Goal: Task Accomplishment & Management: Manage account settings

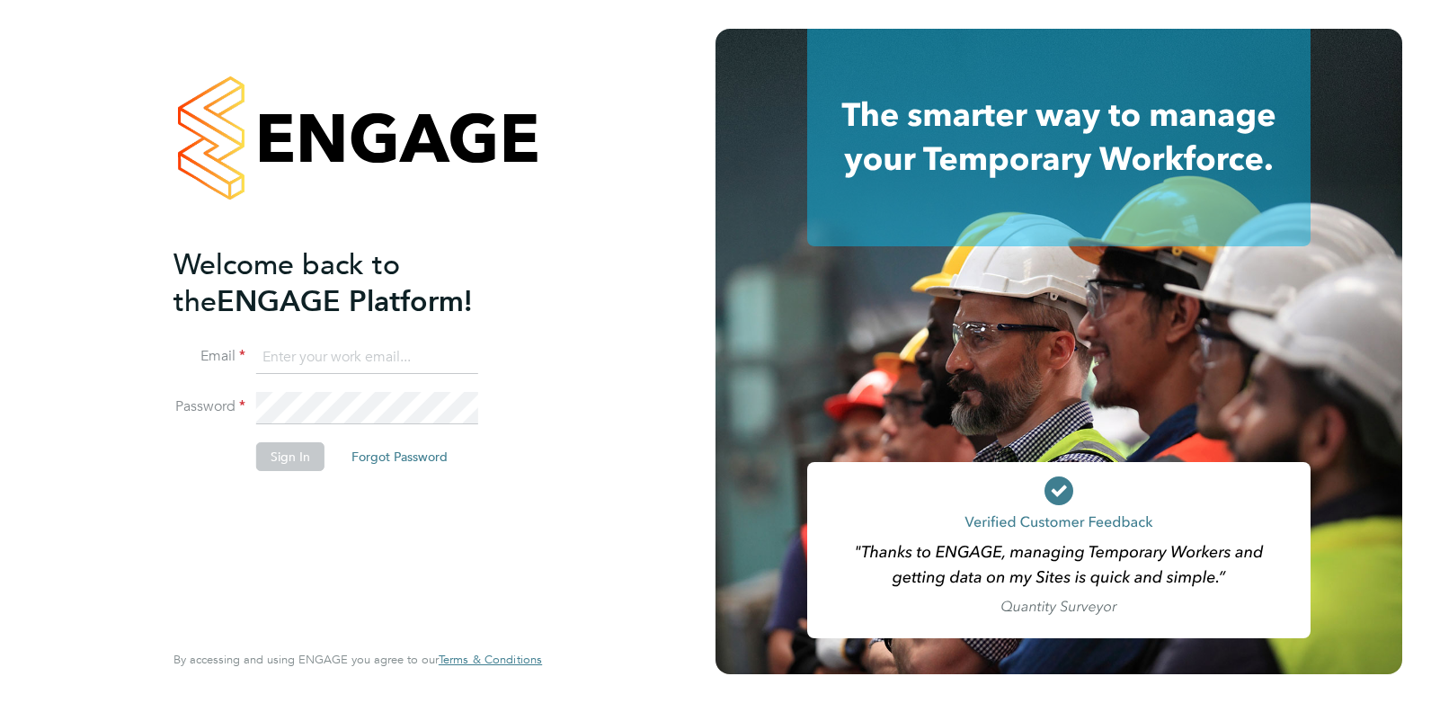
click at [369, 355] on input at bounding box center [367, 358] width 222 height 32
type input "claire@omniapeople.com"
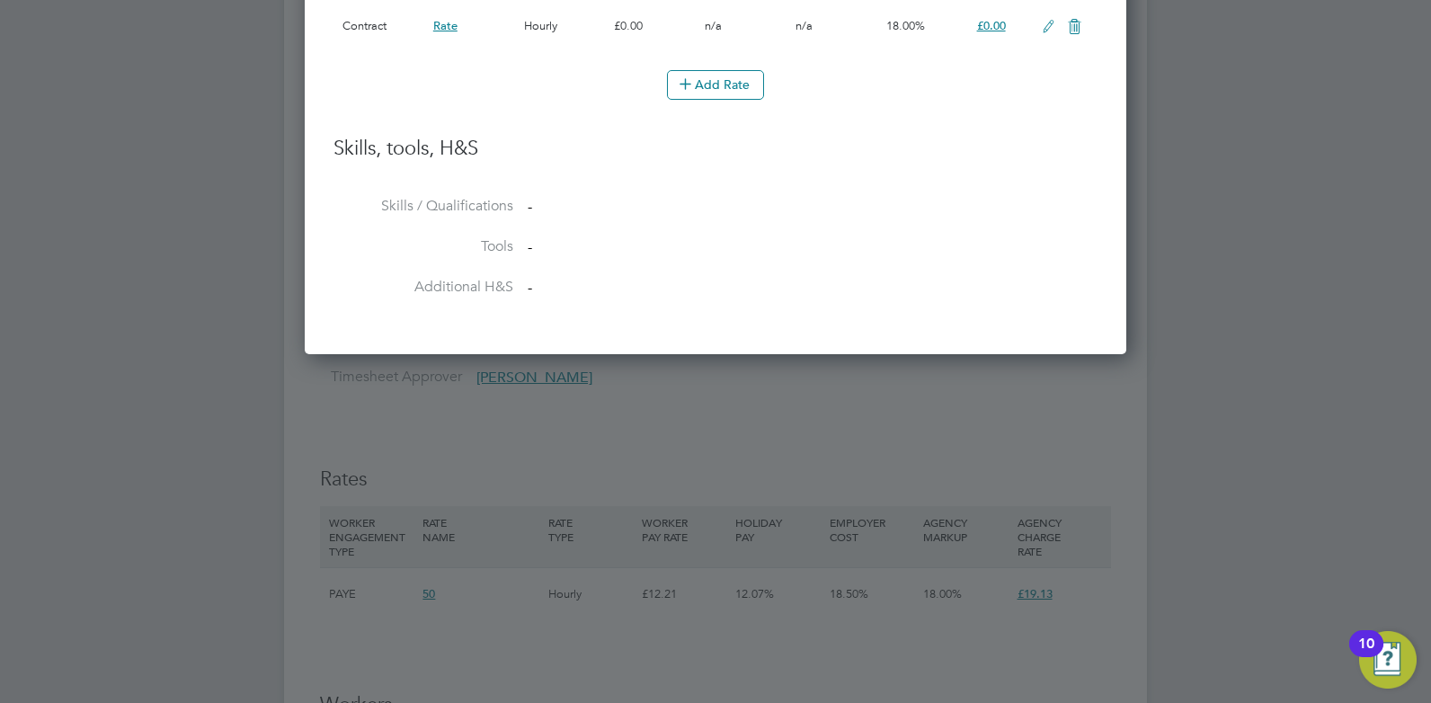
click at [846, 467] on div at bounding box center [715, 351] width 1431 height 703
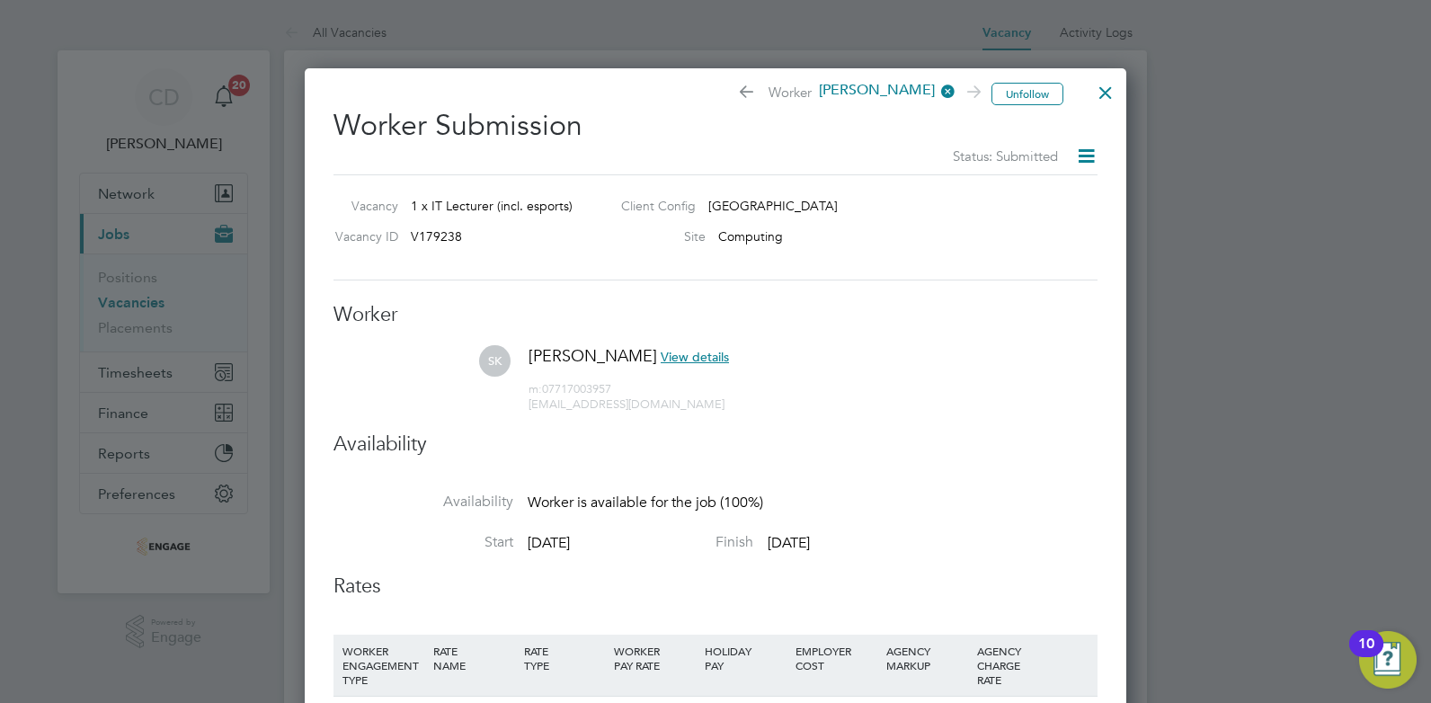
click at [1107, 85] on div at bounding box center [1106, 88] width 32 height 32
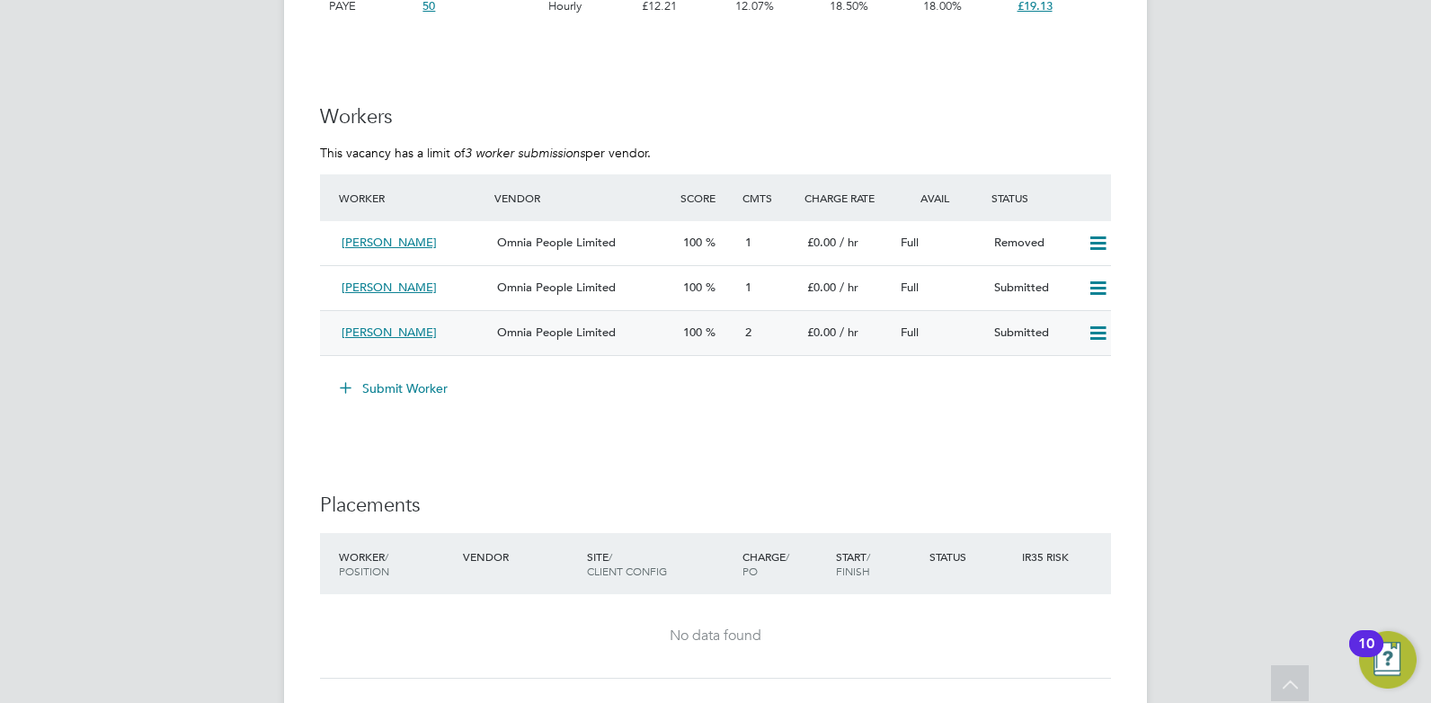
click at [470, 323] on div "Saji Karunakaran" at bounding box center [412, 333] width 156 height 30
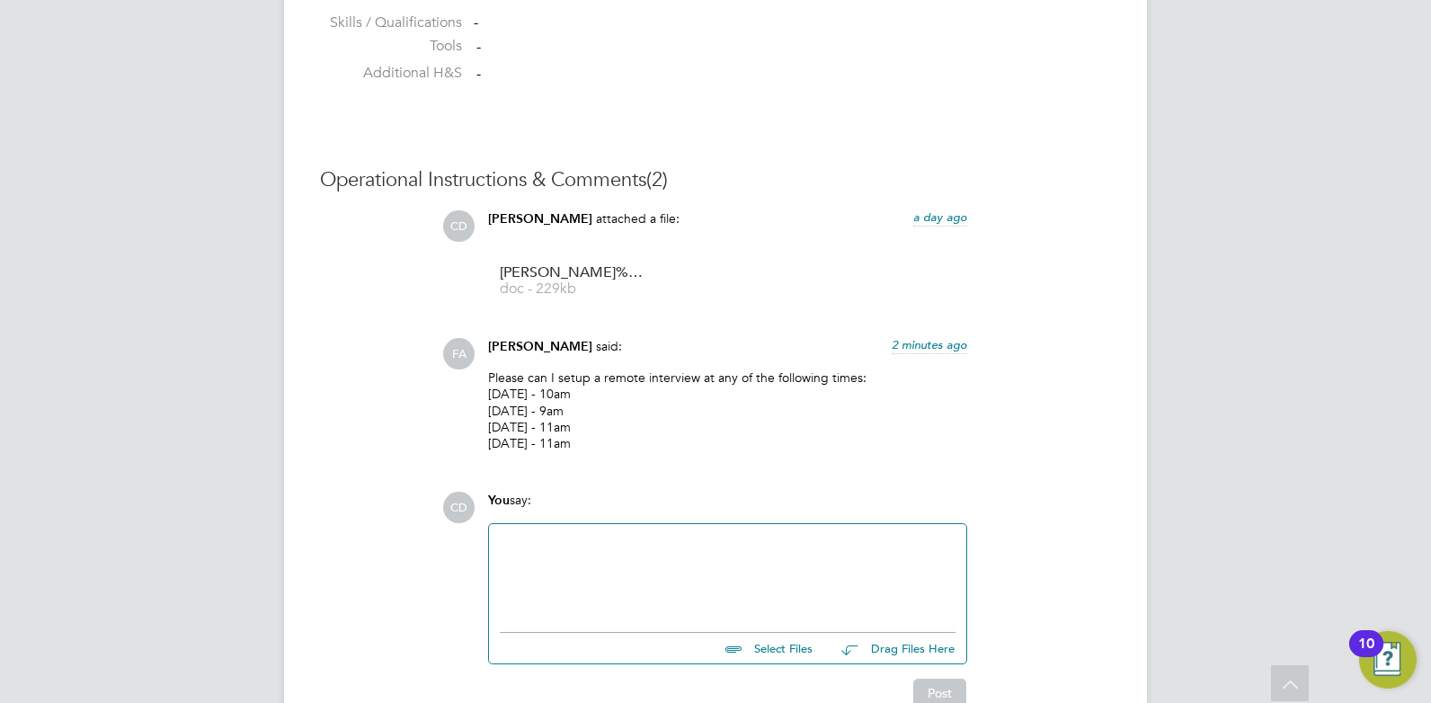
click at [554, 568] on div at bounding box center [728, 573] width 456 height 77
click at [949, 692] on button "Post" at bounding box center [939, 693] width 53 height 29
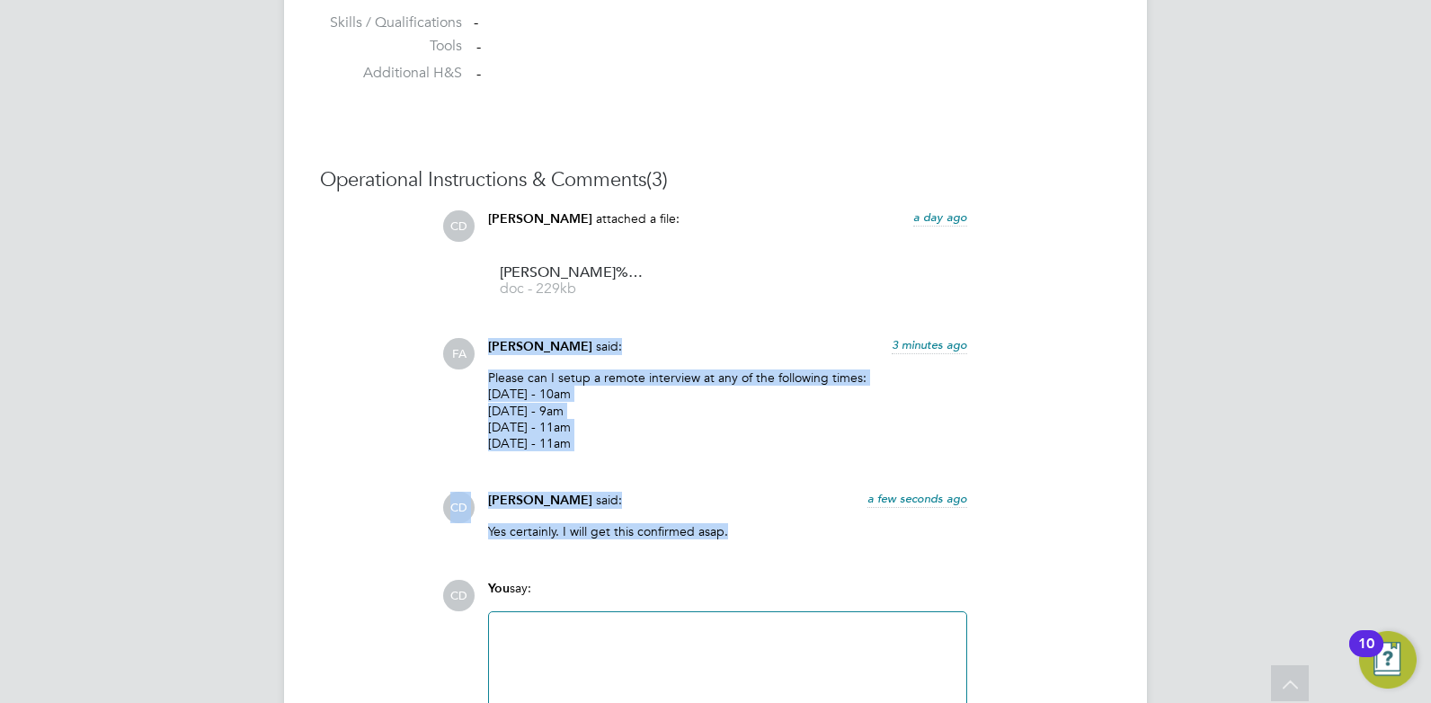
drag, startPoint x: 488, startPoint y: 345, endPoint x: 735, endPoint y: 538, distance: 313.2
click at [735, 538] on div "CD Claire Duggan attached a file: a day ago Karunakaran%20Saji%20HQ00171000 doc…" at bounding box center [776, 381] width 669 height 343
copy div "Fraz Arshad said: 3 minutes ago Please can I setup a remote interview at any of…"
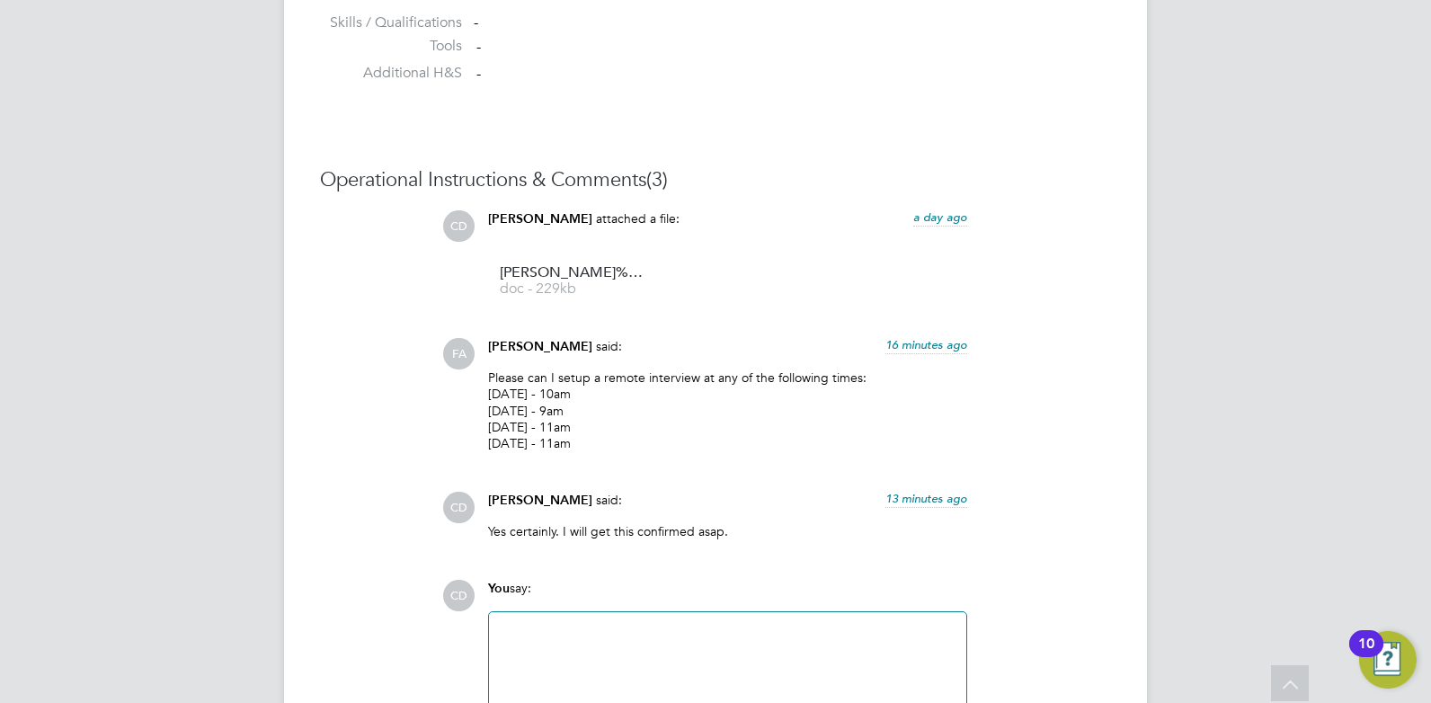
click at [645, 640] on div at bounding box center [728, 661] width 456 height 77
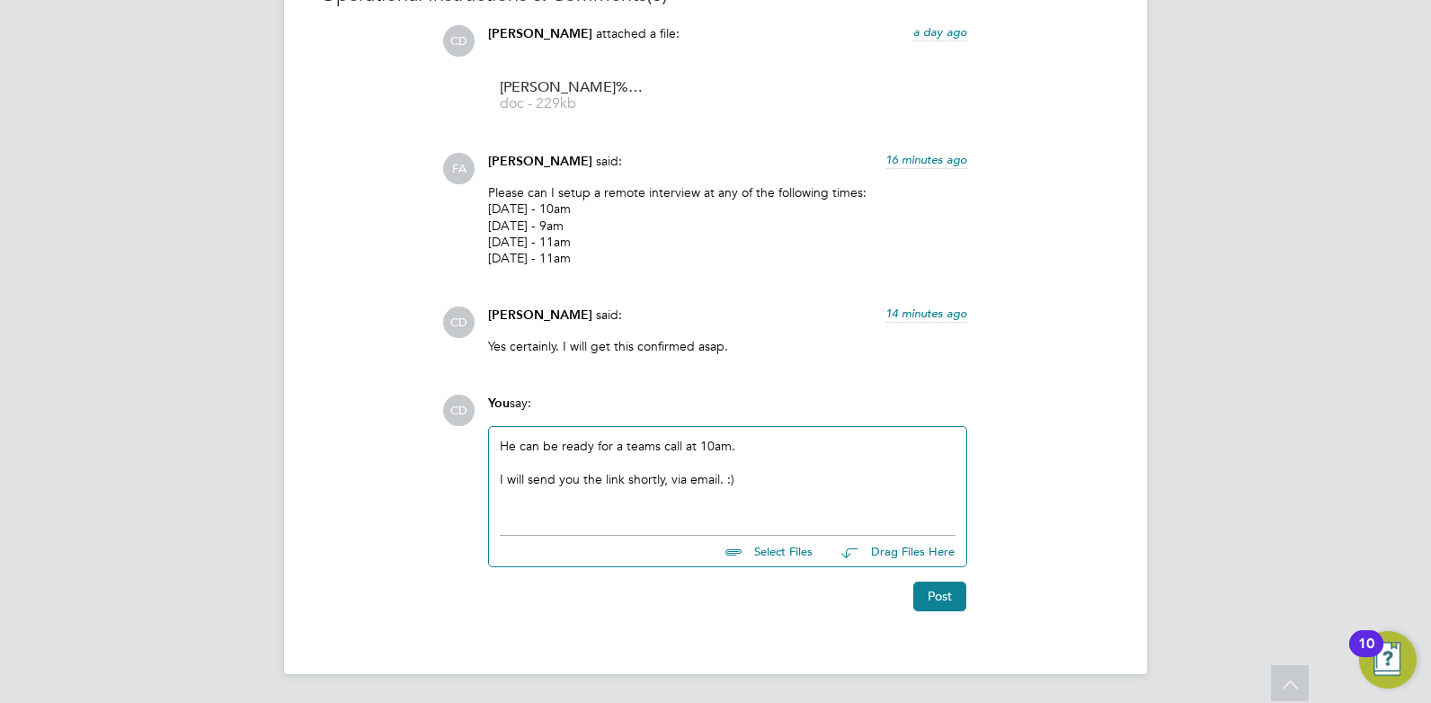
click at [755, 448] on div "He can be ready for a teams call at 10am. I will send you the link shortly, via…" at bounding box center [728, 476] width 456 height 77
click at [954, 602] on button "Post" at bounding box center [939, 596] width 53 height 29
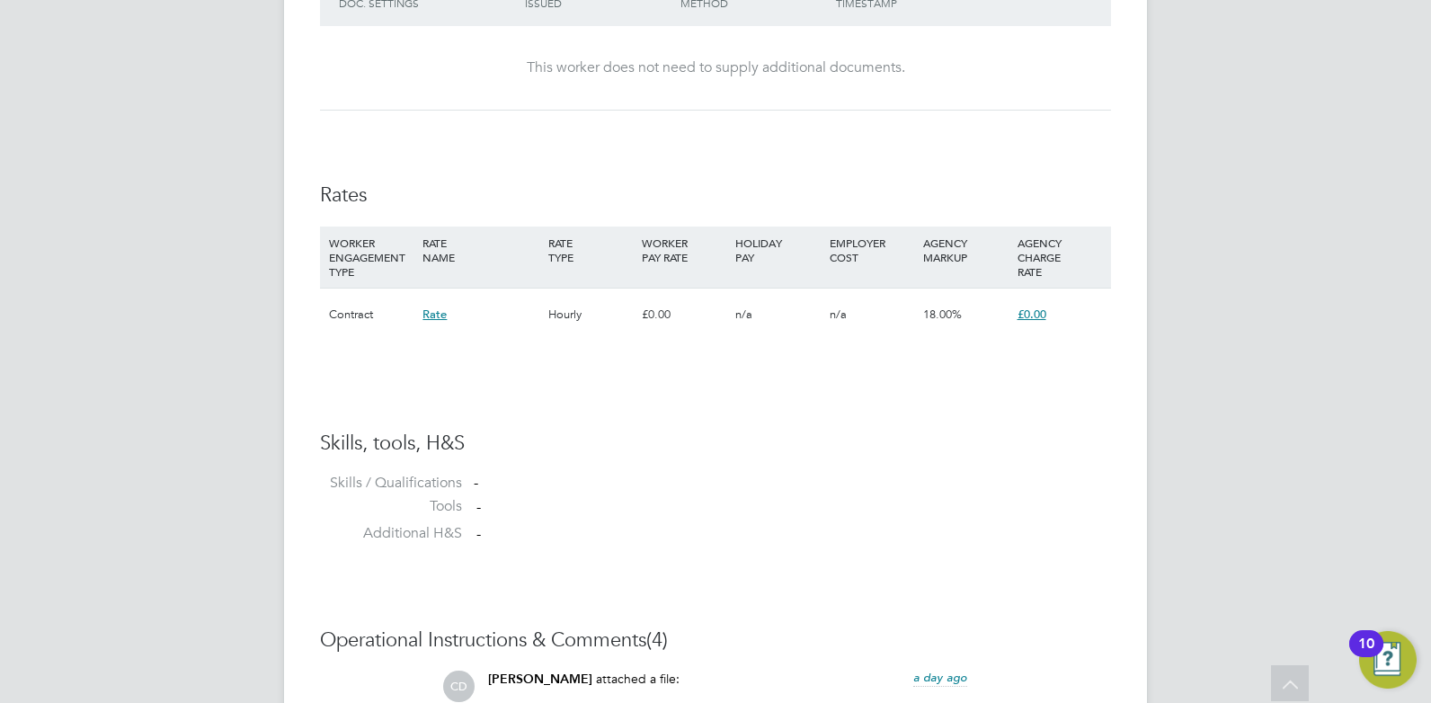
scroll to position [1045, 0]
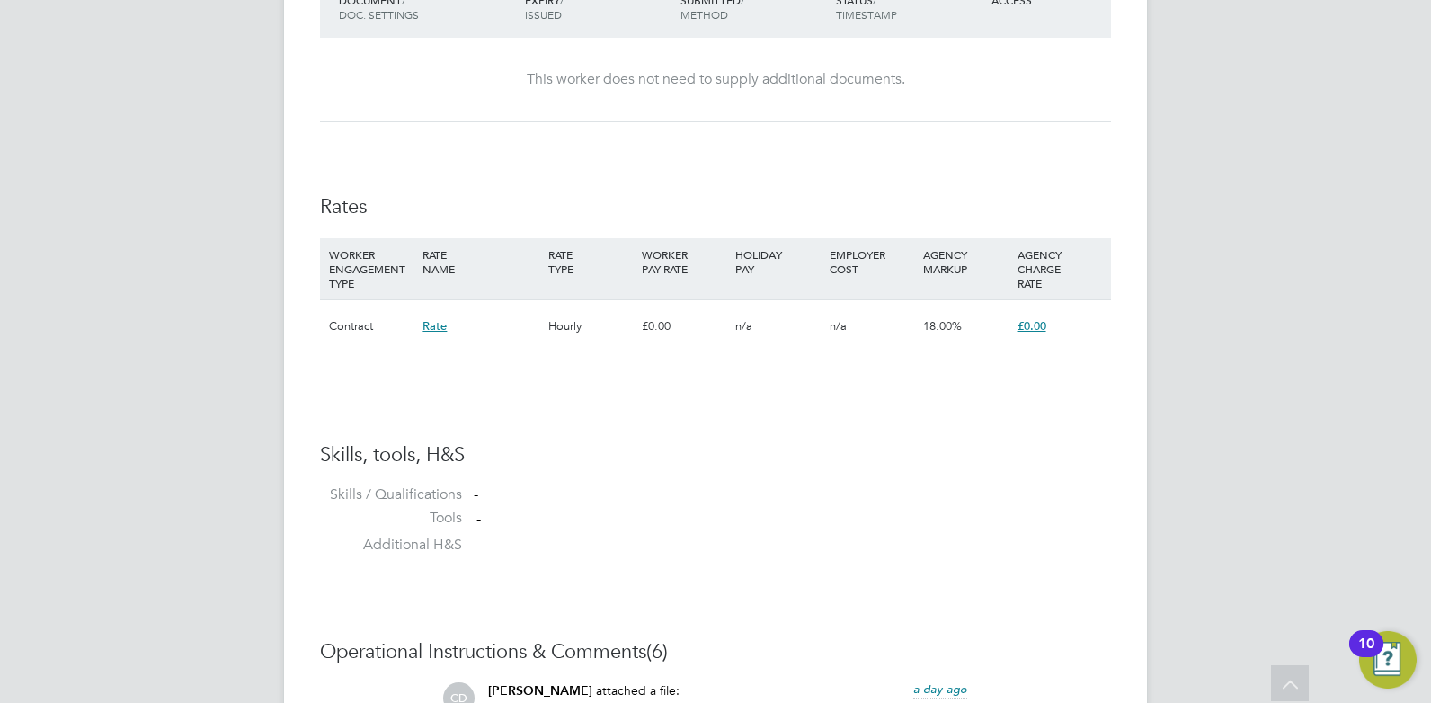
scroll to position [1236, 0]
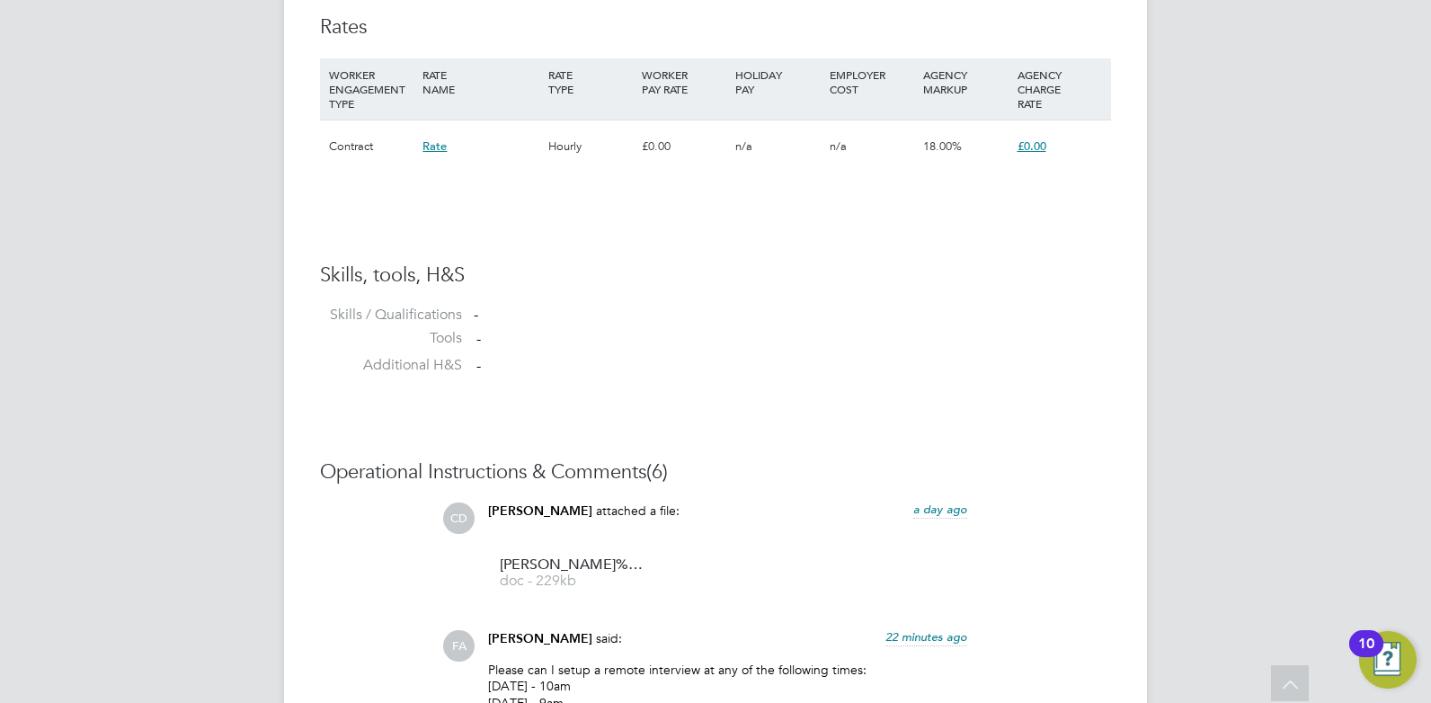
click at [429, 149] on span "Rate" at bounding box center [435, 145] width 24 height 15
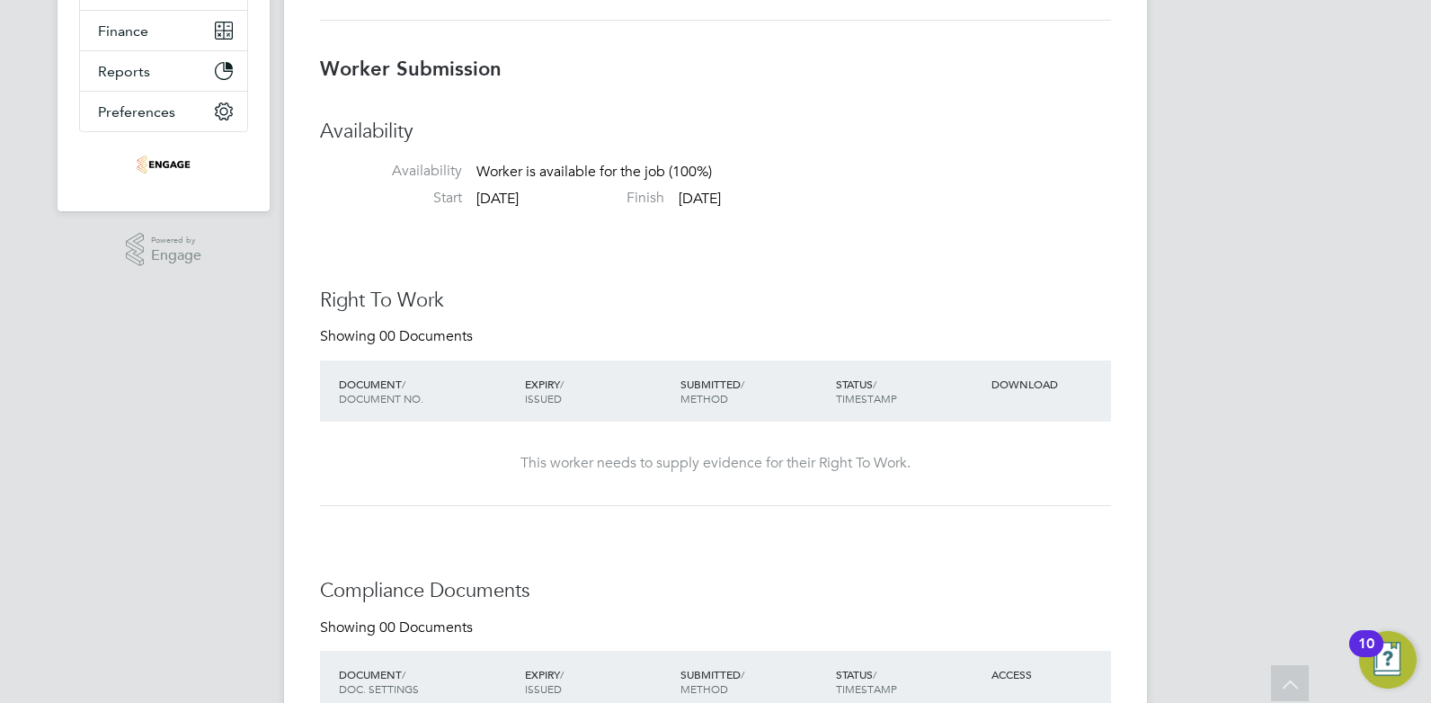
scroll to position [0, 0]
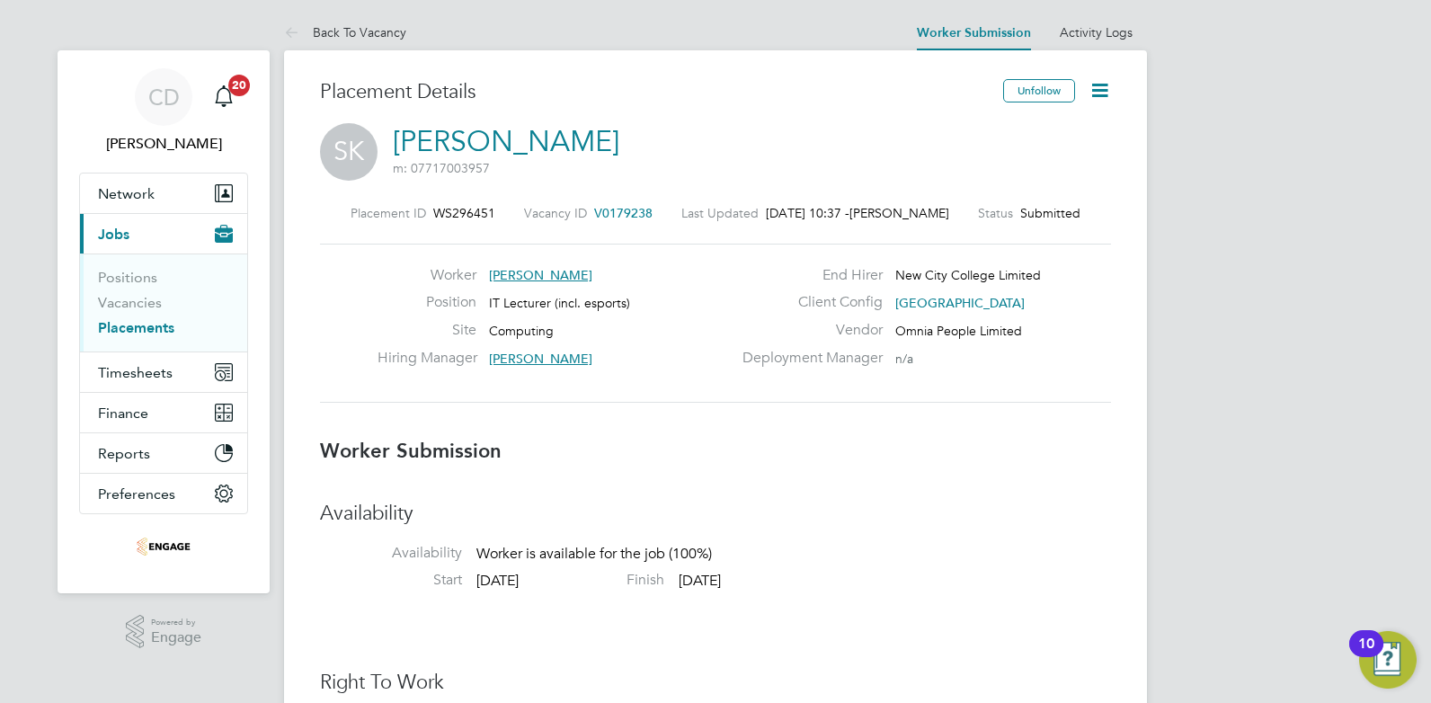
click at [480, 138] on link "Saji Karunakaran" at bounding box center [506, 141] width 227 height 35
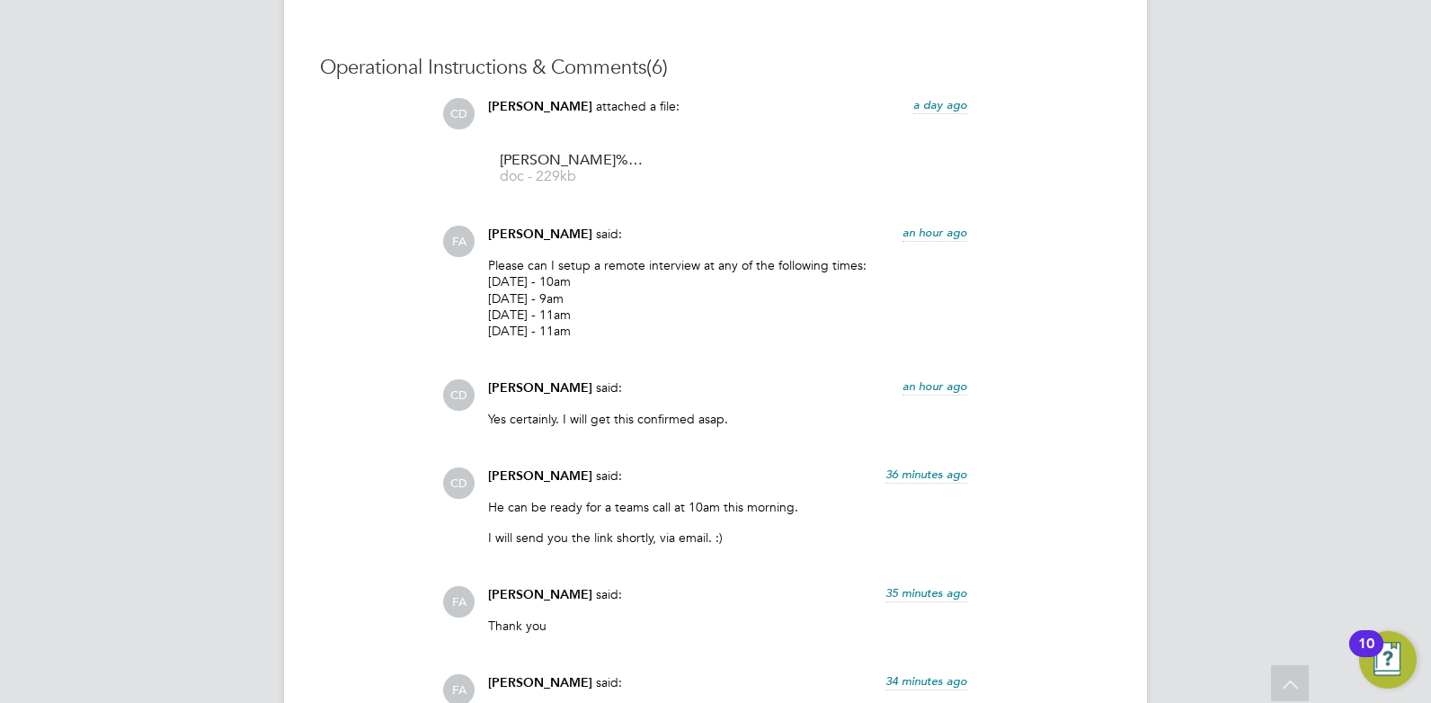
scroll to position [1955, 0]
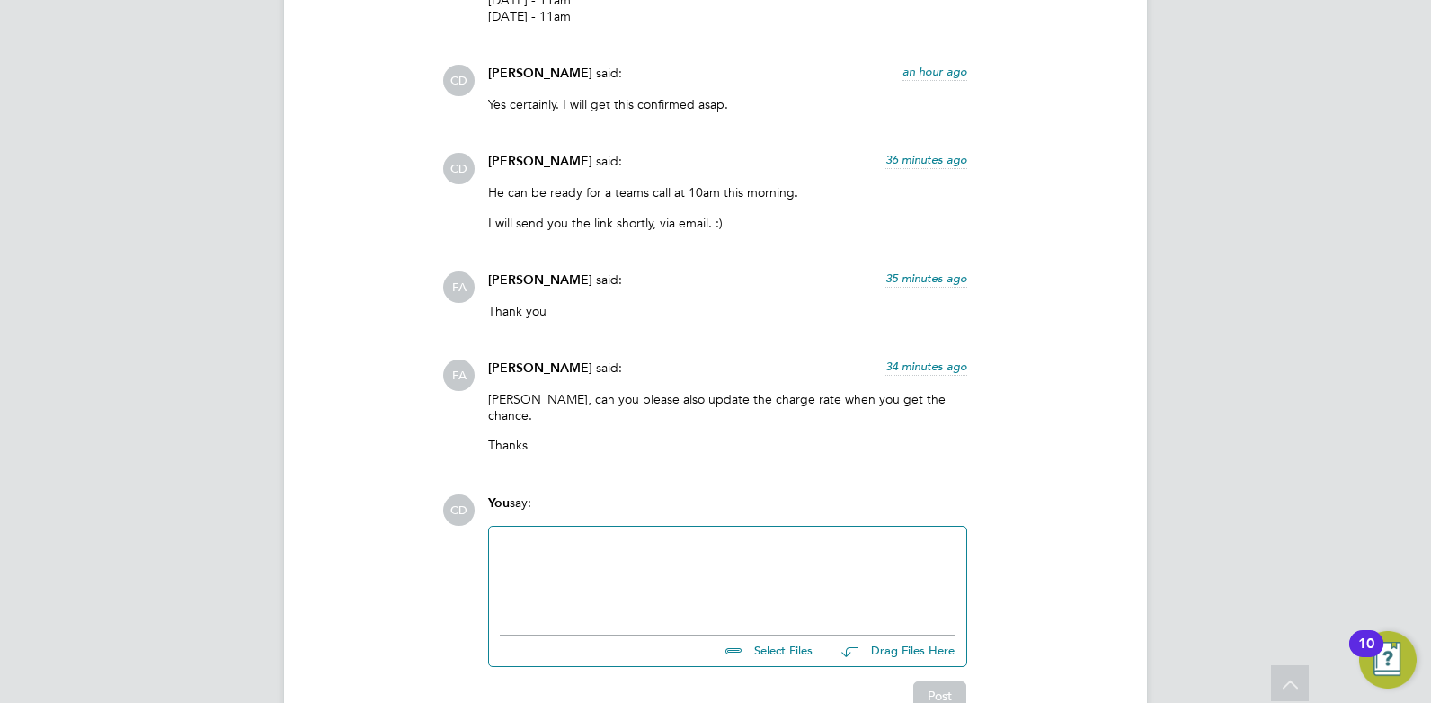
click at [651, 544] on div at bounding box center [728, 576] width 456 height 77
click at [950, 681] on button "Post" at bounding box center [939, 695] width 53 height 29
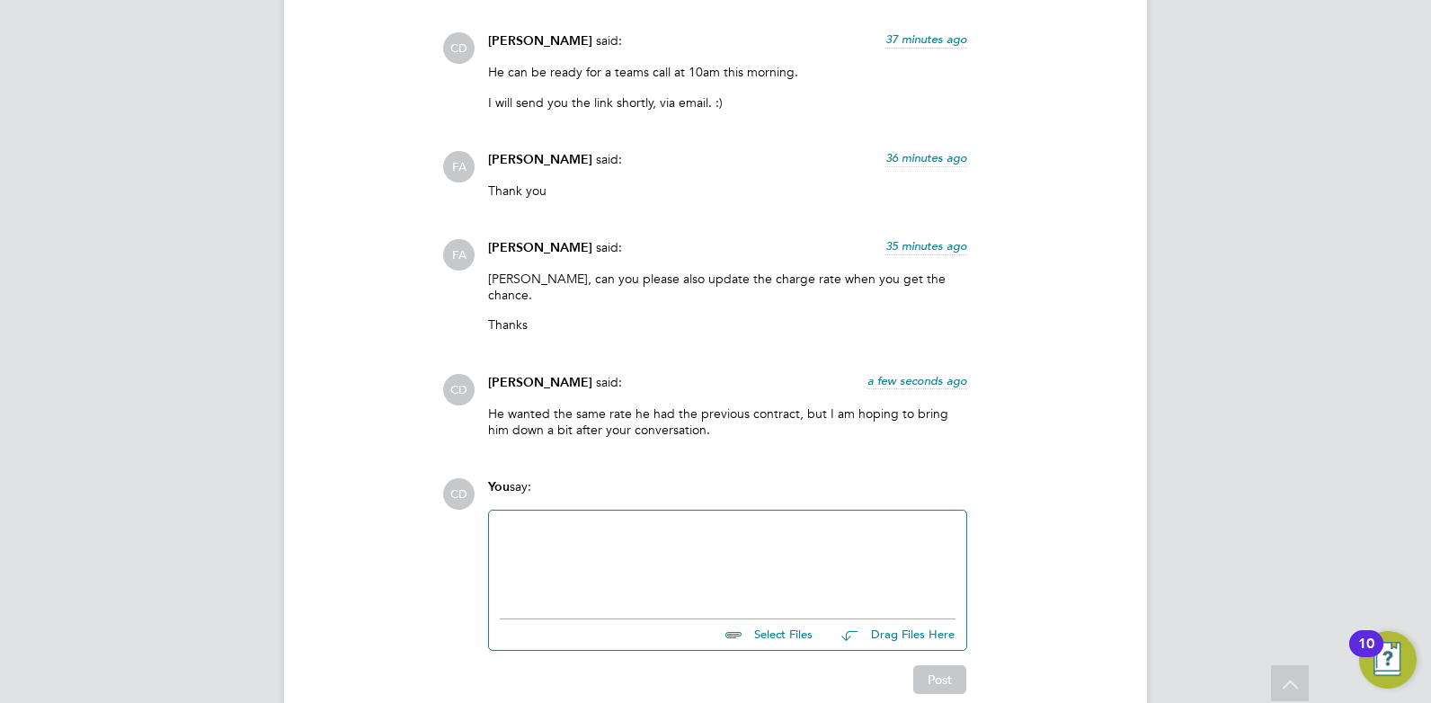
scroll to position [2008, 0]
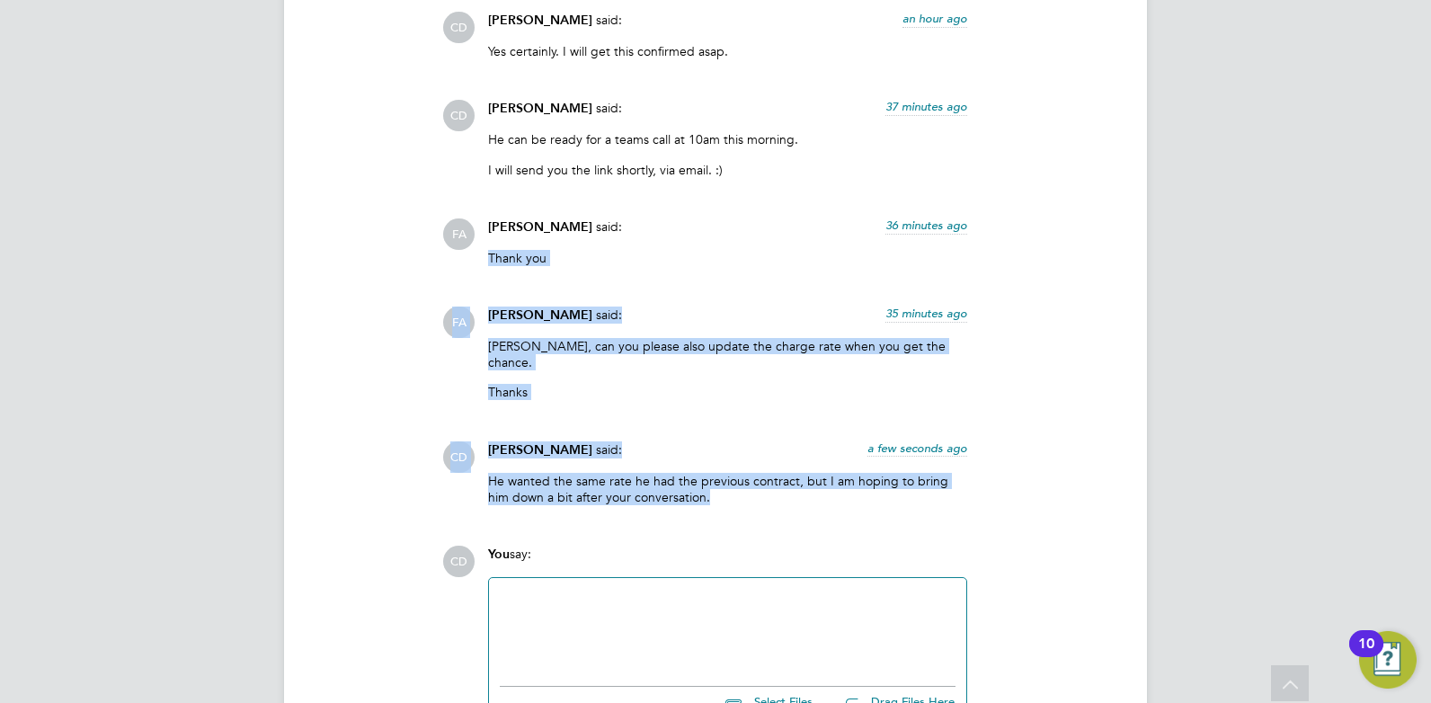
drag, startPoint x: 490, startPoint y: 253, endPoint x: 700, endPoint y: 483, distance: 311.8
click at [700, 483] on div "CD Claire Duggan attached a file: a day ago Karunakaran%20Saji%20HQ00171000 doc…" at bounding box center [776, 124] width 669 height 788
copy div "Thank you Show more FA Fraz Arshad said: 35 minutes ago Claire, can you please …"
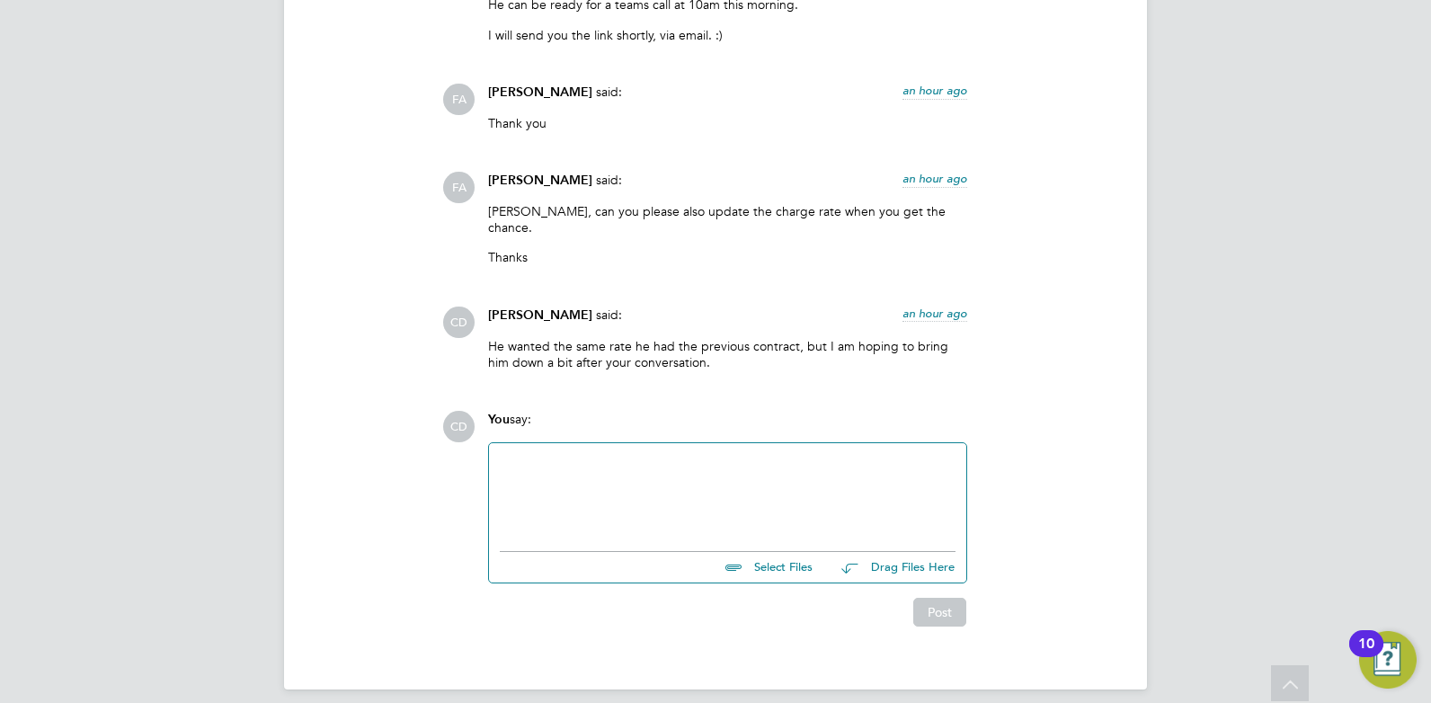
click at [644, 454] on div at bounding box center [728, 492] width 456 height 77
click at [931, 602] on button "Post" at bounding box center [939, 616] width 53 height 29
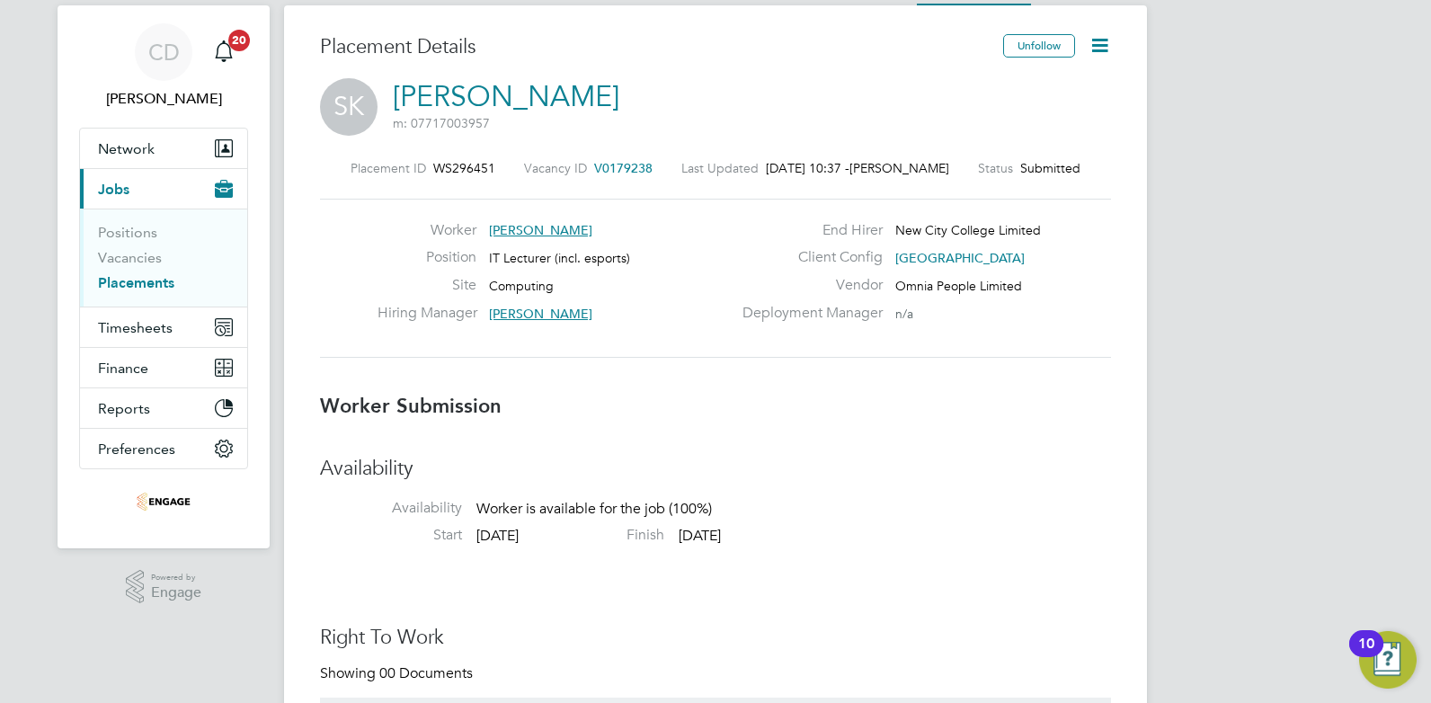
scroll to position [0, 0]
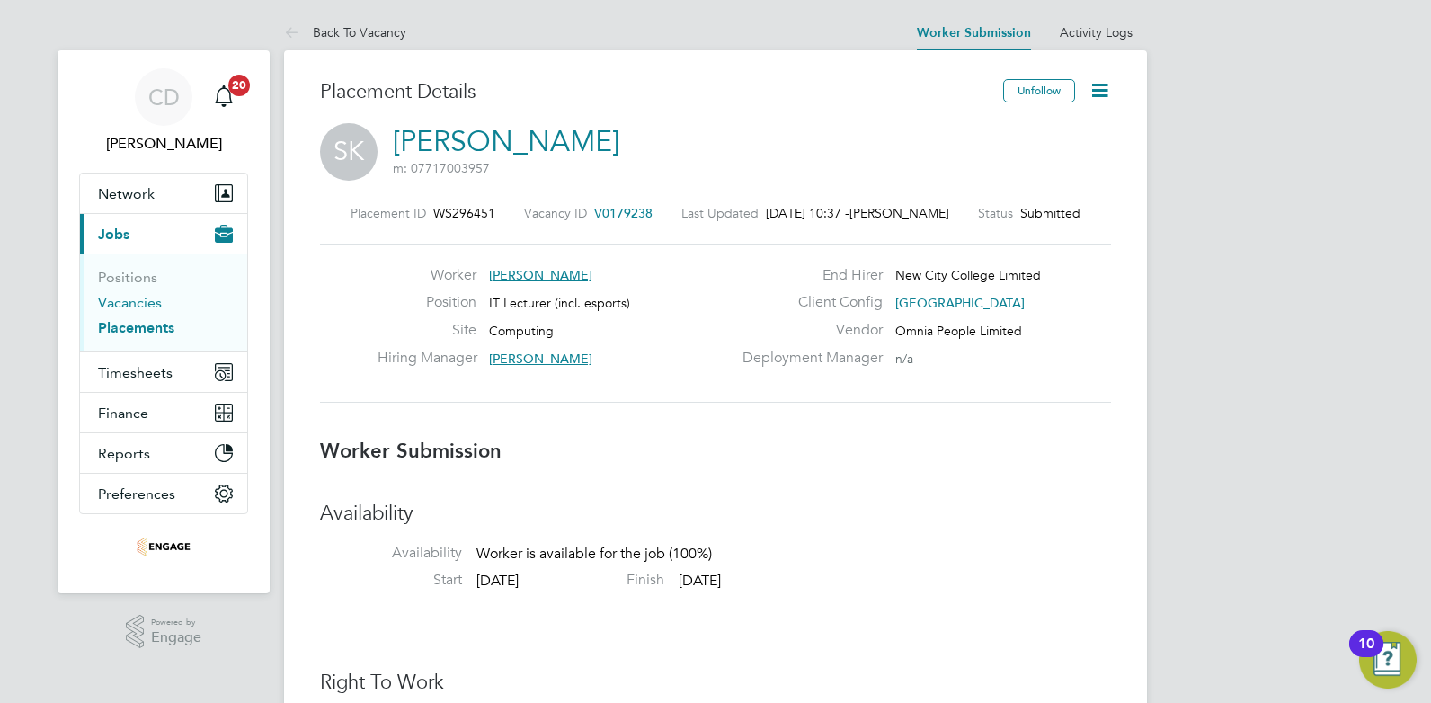
click at [129, 299] on link "Vacancies" at bounding box center [130, 302] width 64 height 17
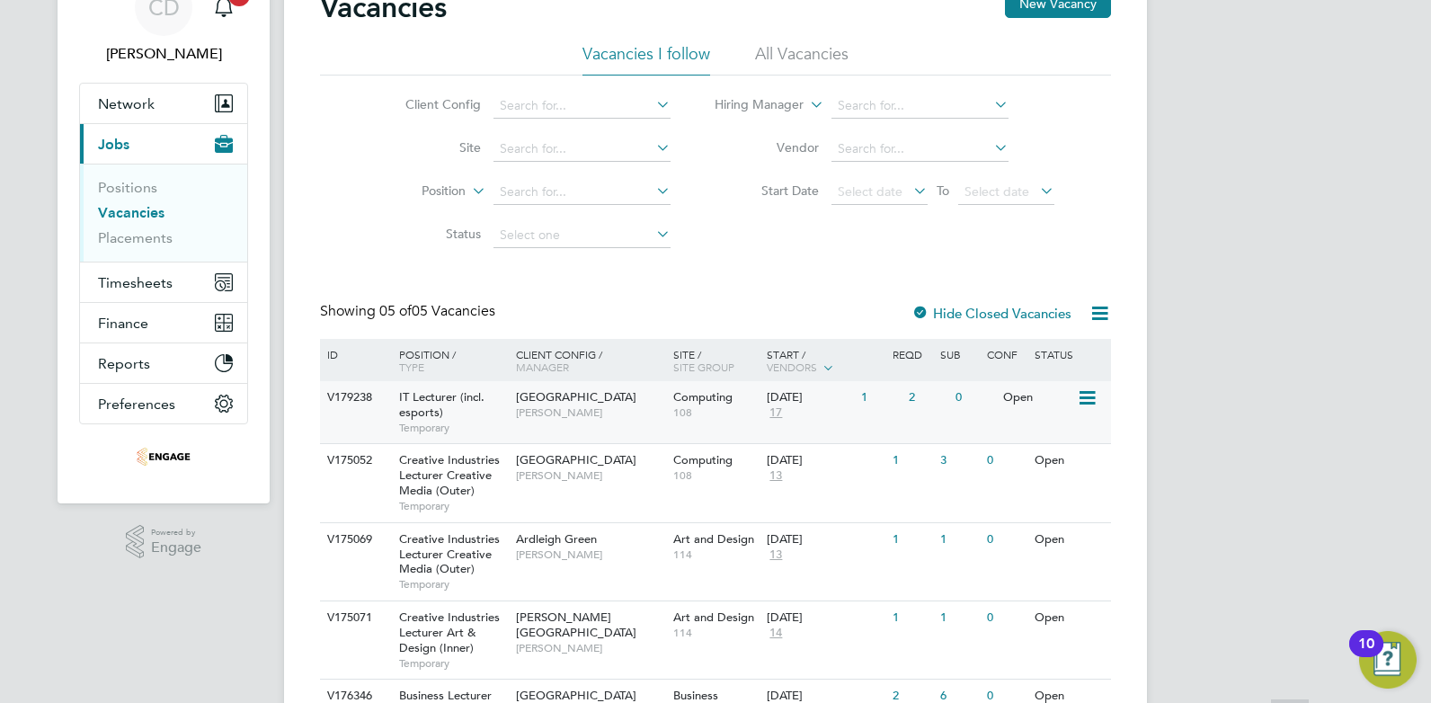
scroll to position [157, 0]
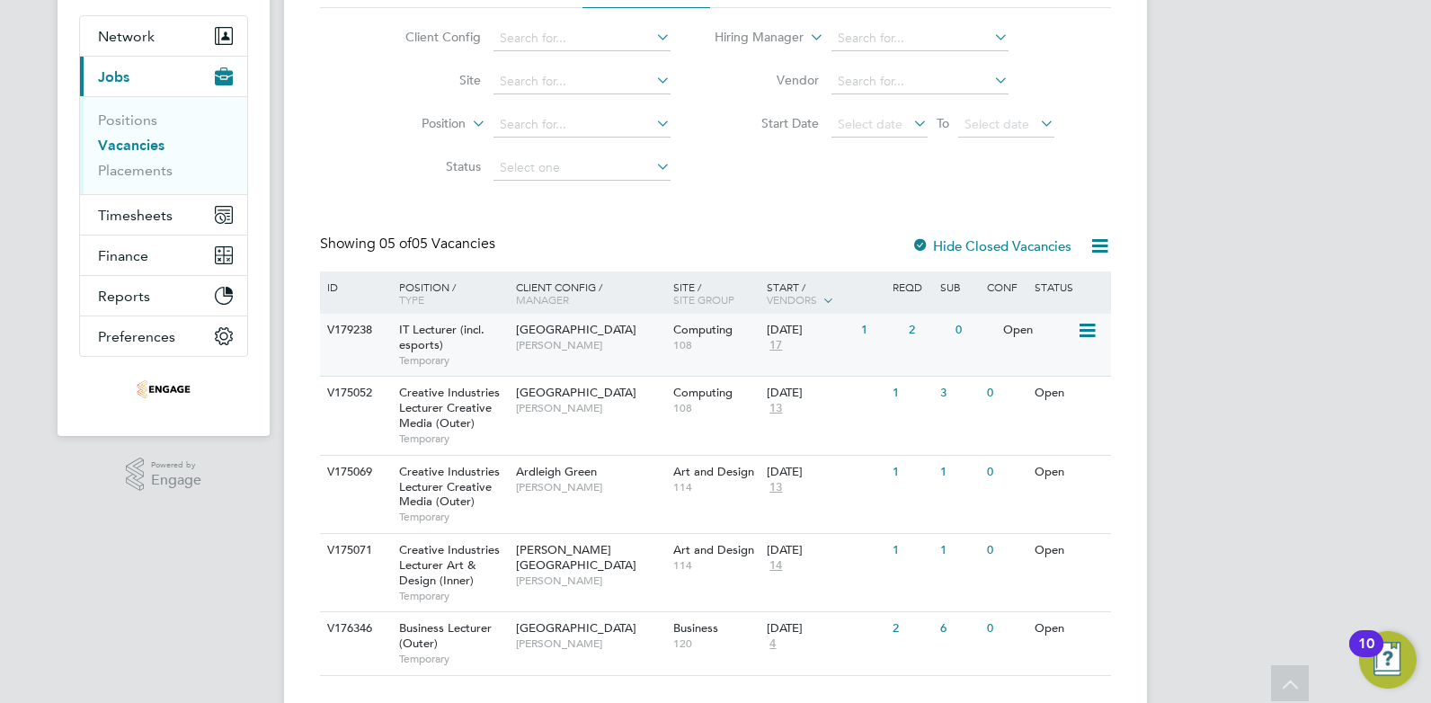
click at [601, 356] on div "Tower Hamlets Campus Fraz Arshad" at bounding box center [590, 337] width 157 height 47
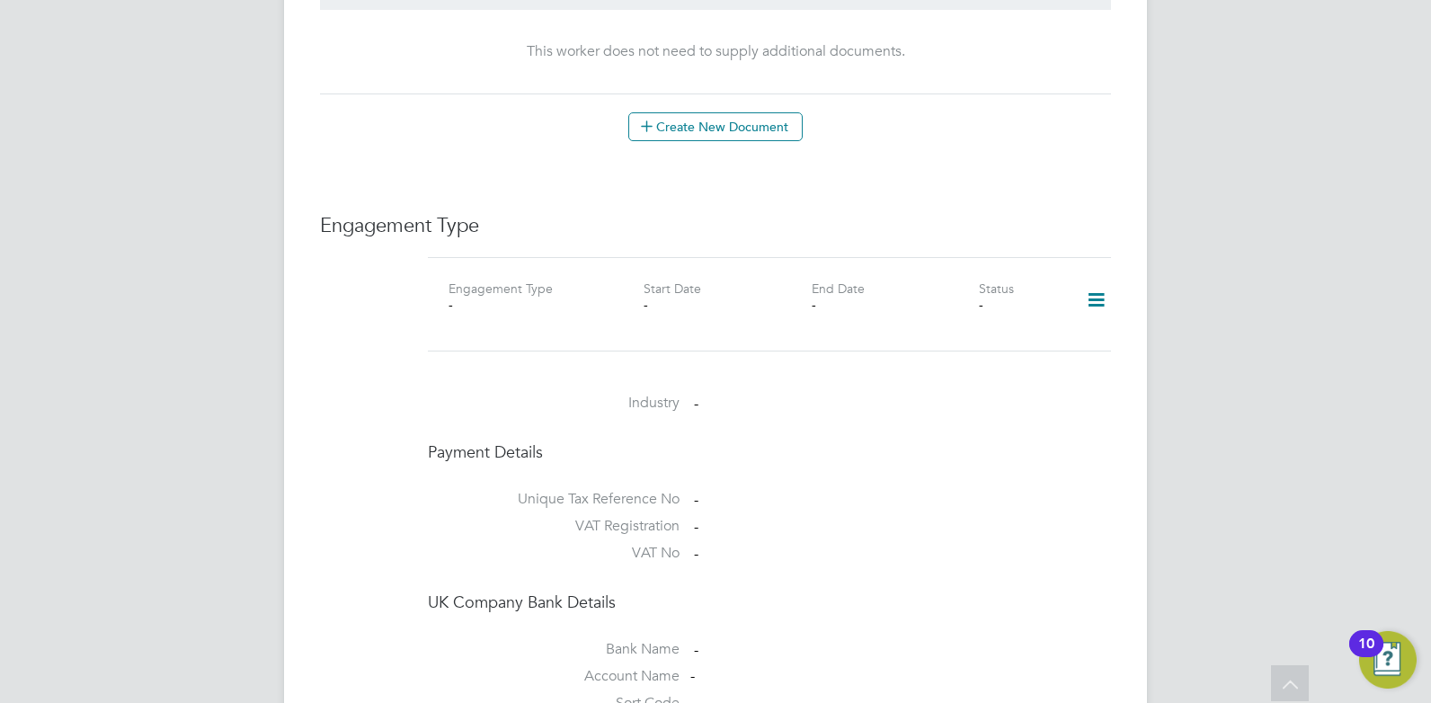
scroll to position [508, 0]
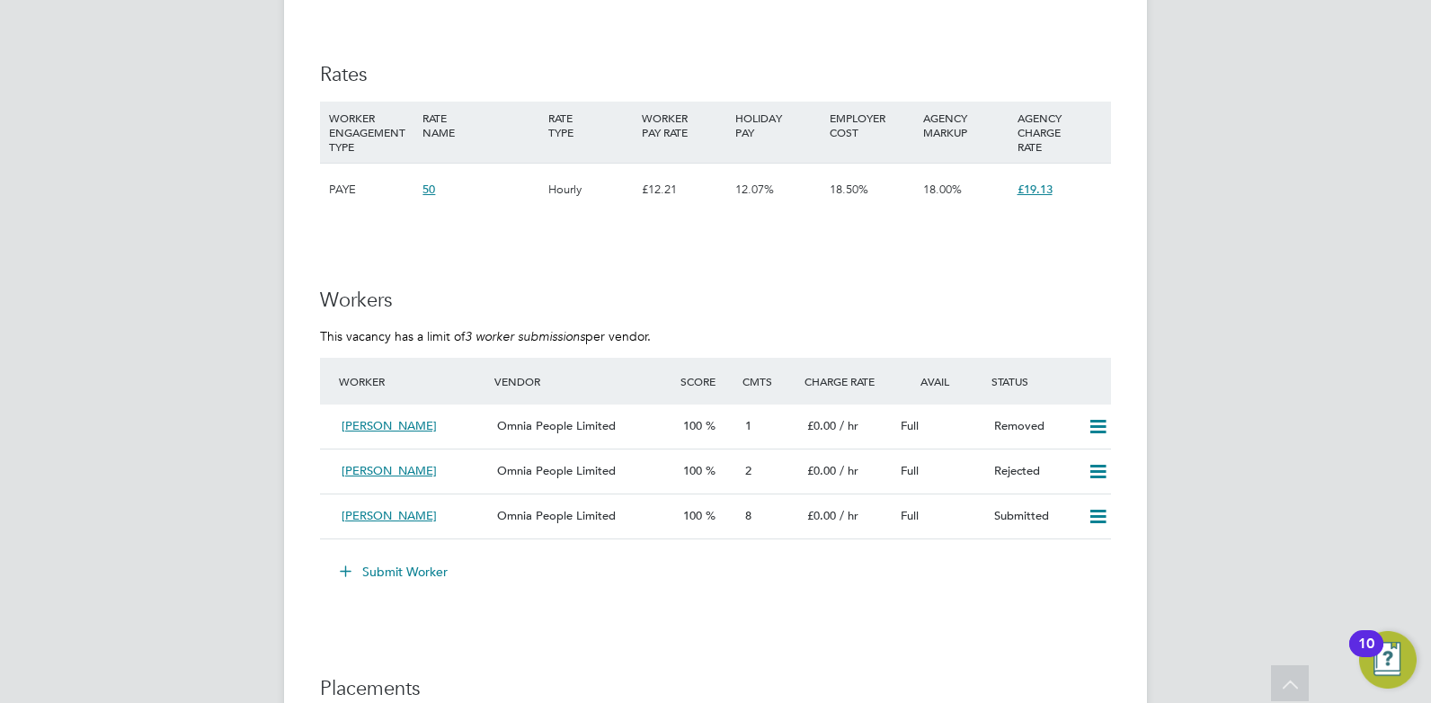
scroll to position [1124, 0]
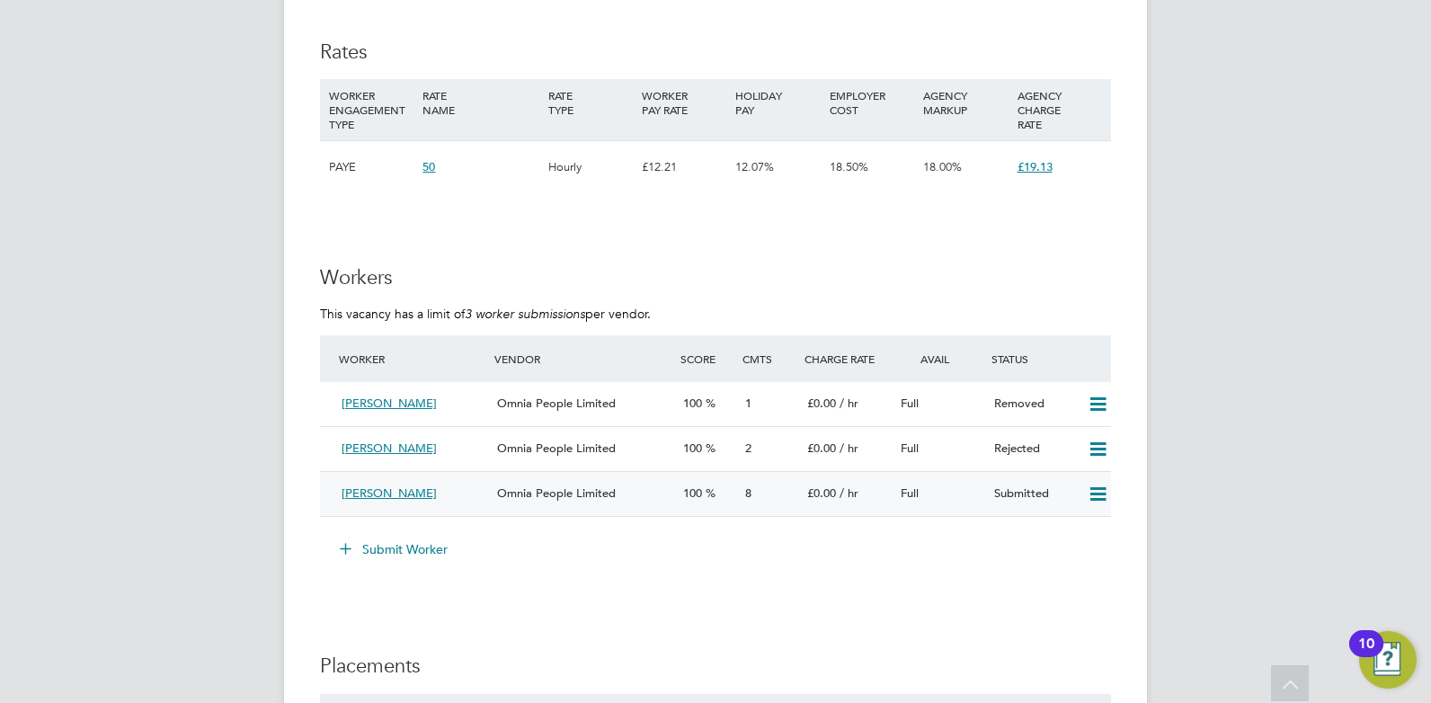
click at [472, 482] on div "[PERSON_NAME]" at bounding box center [412, 494] width 156 height 30
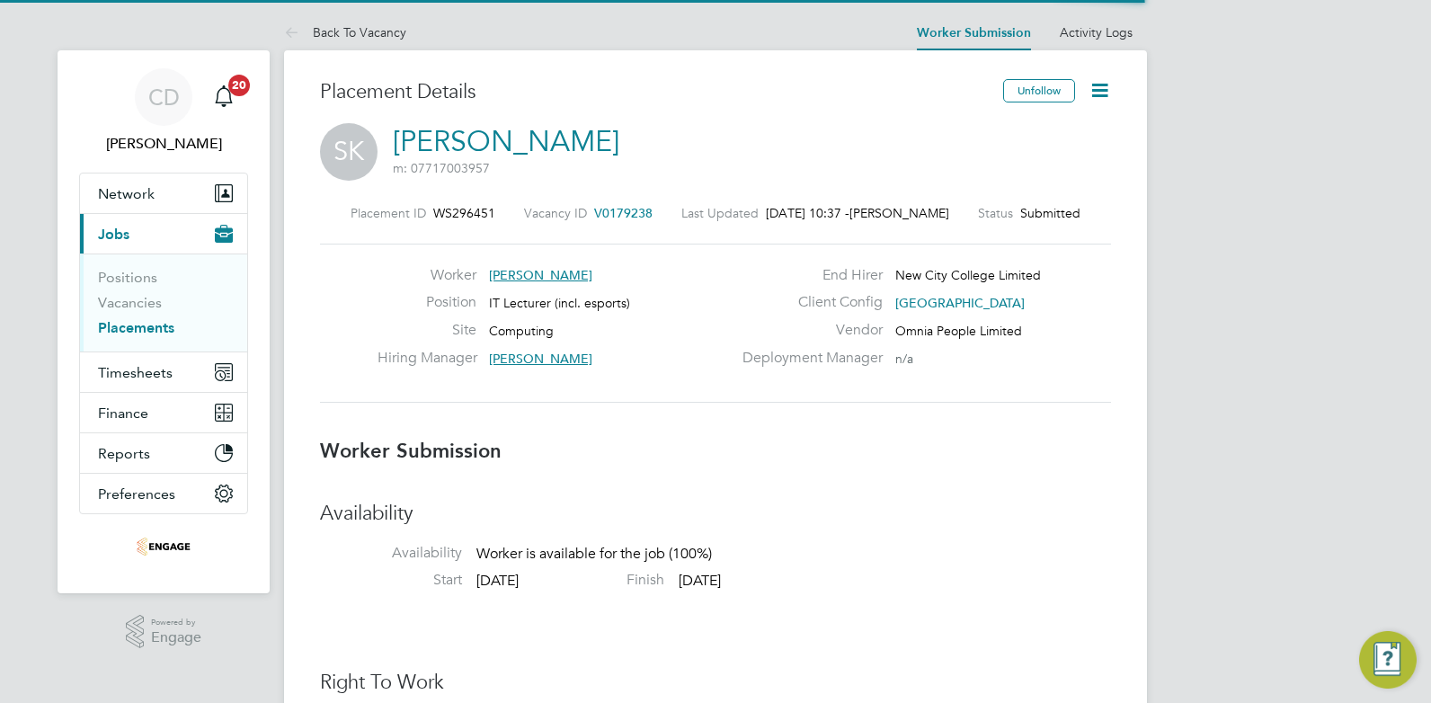
scroll to position [17, 144]
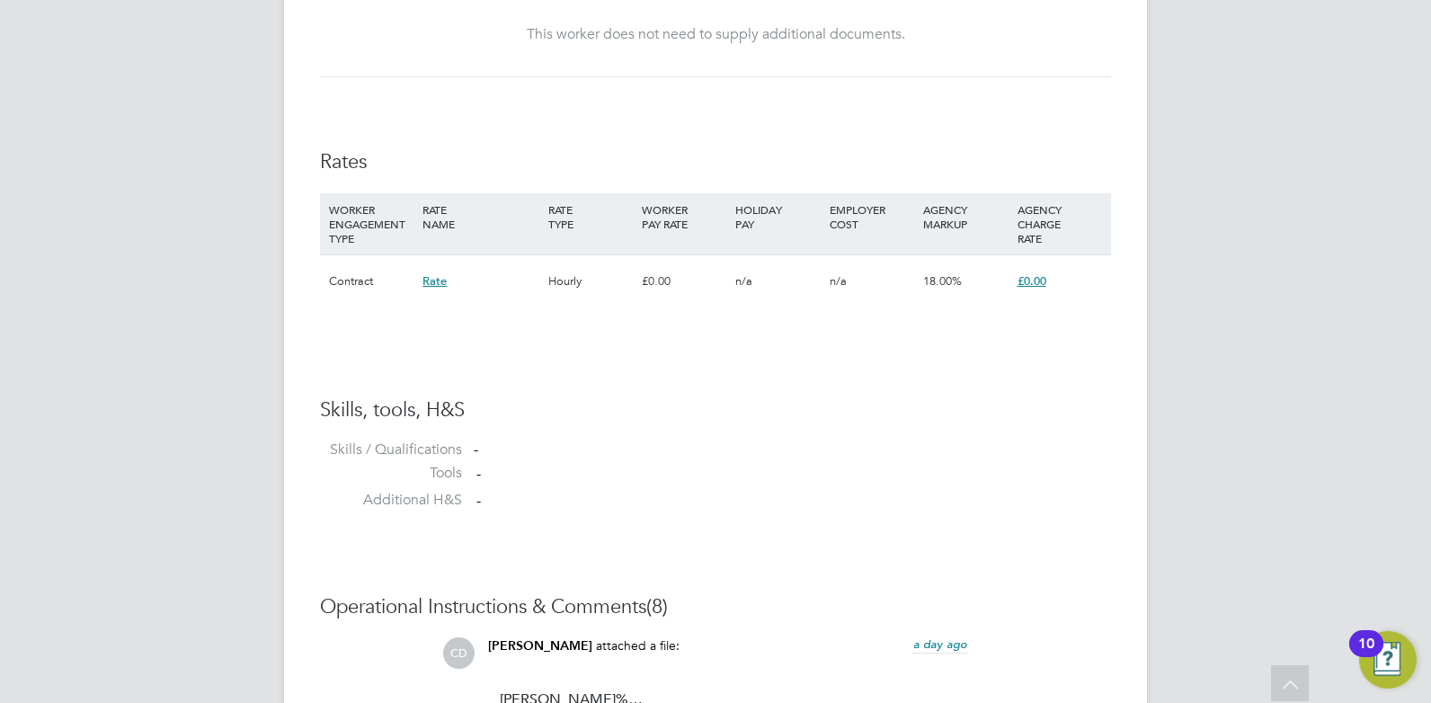
click at [429, 284] on span "Rate" at bounding box center [435, 280] width 24 height 15
click at [437, 278] on span "Rate" at bounding box center [435, 280] width 24 height 15
click at [1044, 279] on span "£0.00" at bounding box center [1032, 280] width 29 height 15
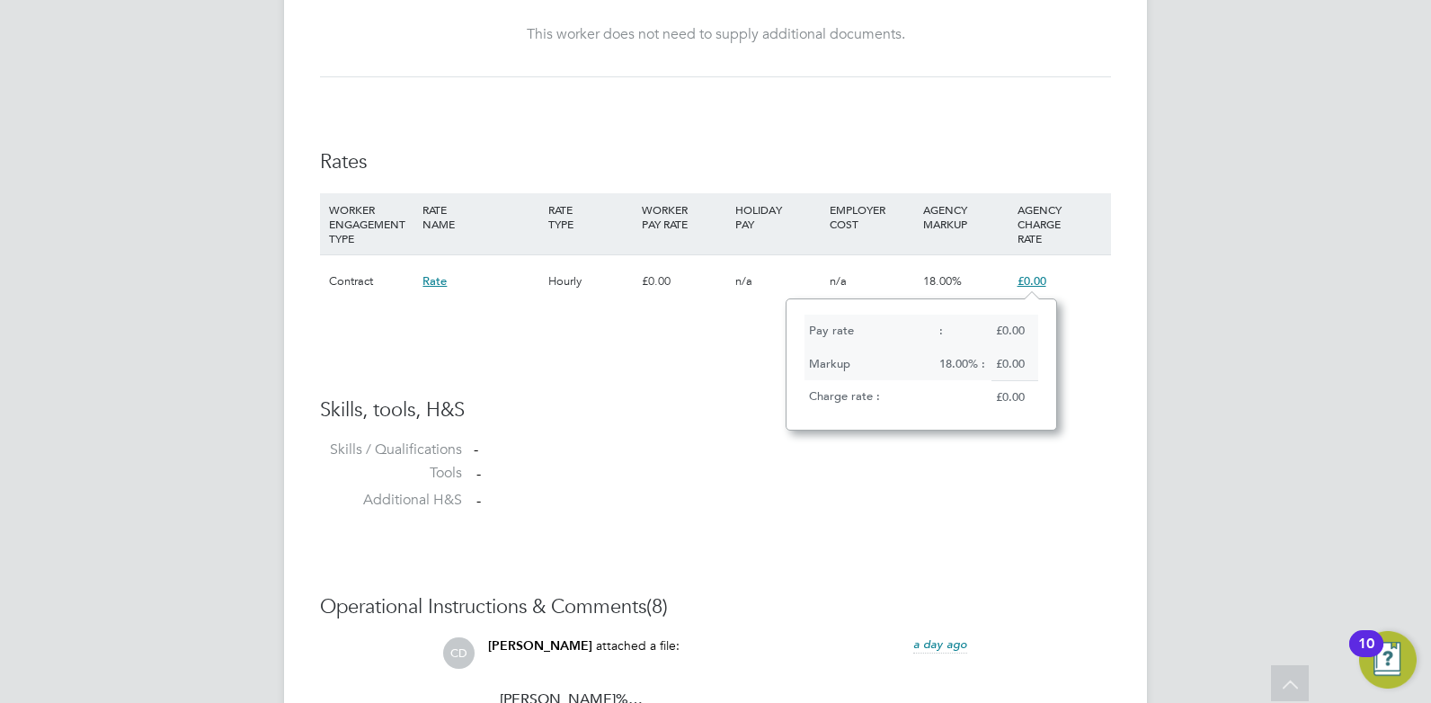
drag, startPoint x: 1044, startPoint y: 279, endPoint x: 839, endPoint y: 526, distance: 321.1
click at [839, 526] on ng-form "Worker Submission Availability Availability Worker is available for the job (10…" at bounding box center [715, 562] width 791 height 2450
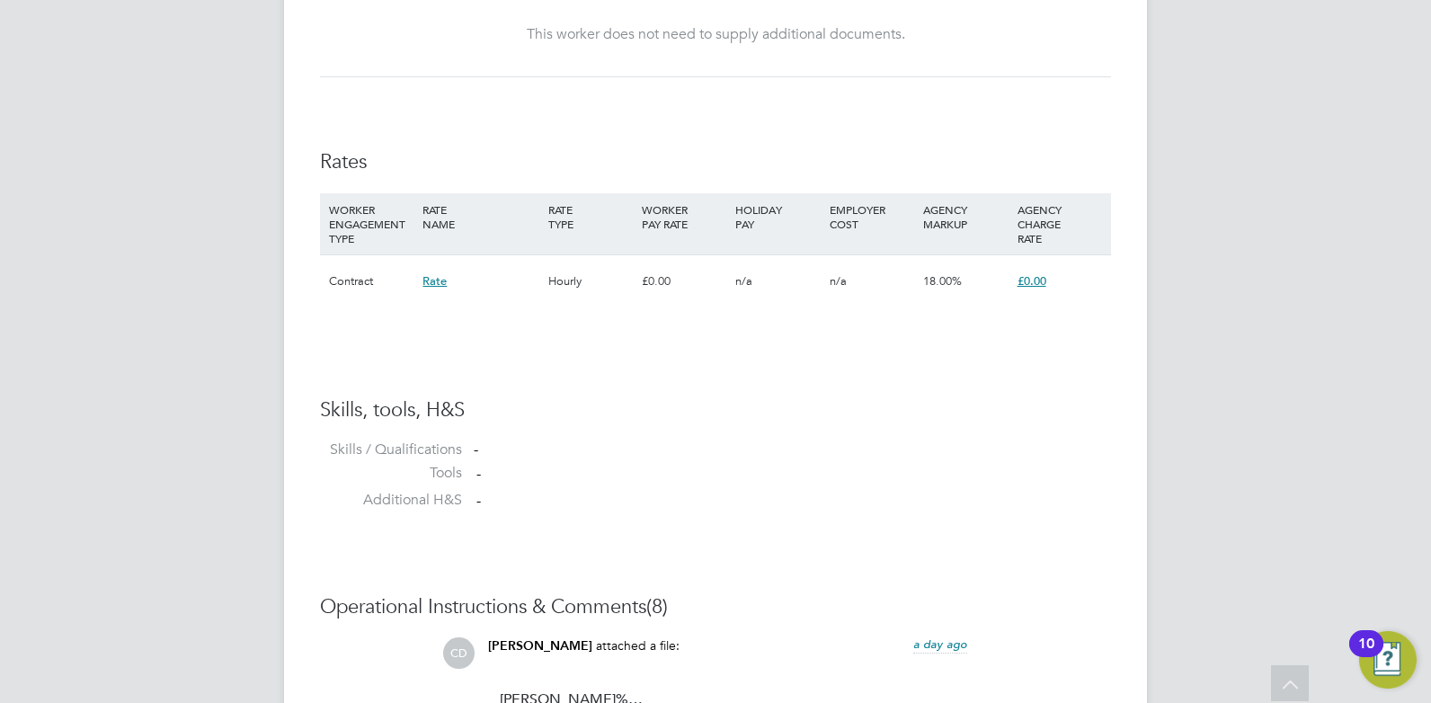
click at [353, 211] on div "WORKER ENGAGEMENT TYPE" at bounding box center [371, 223] width 93 height 61
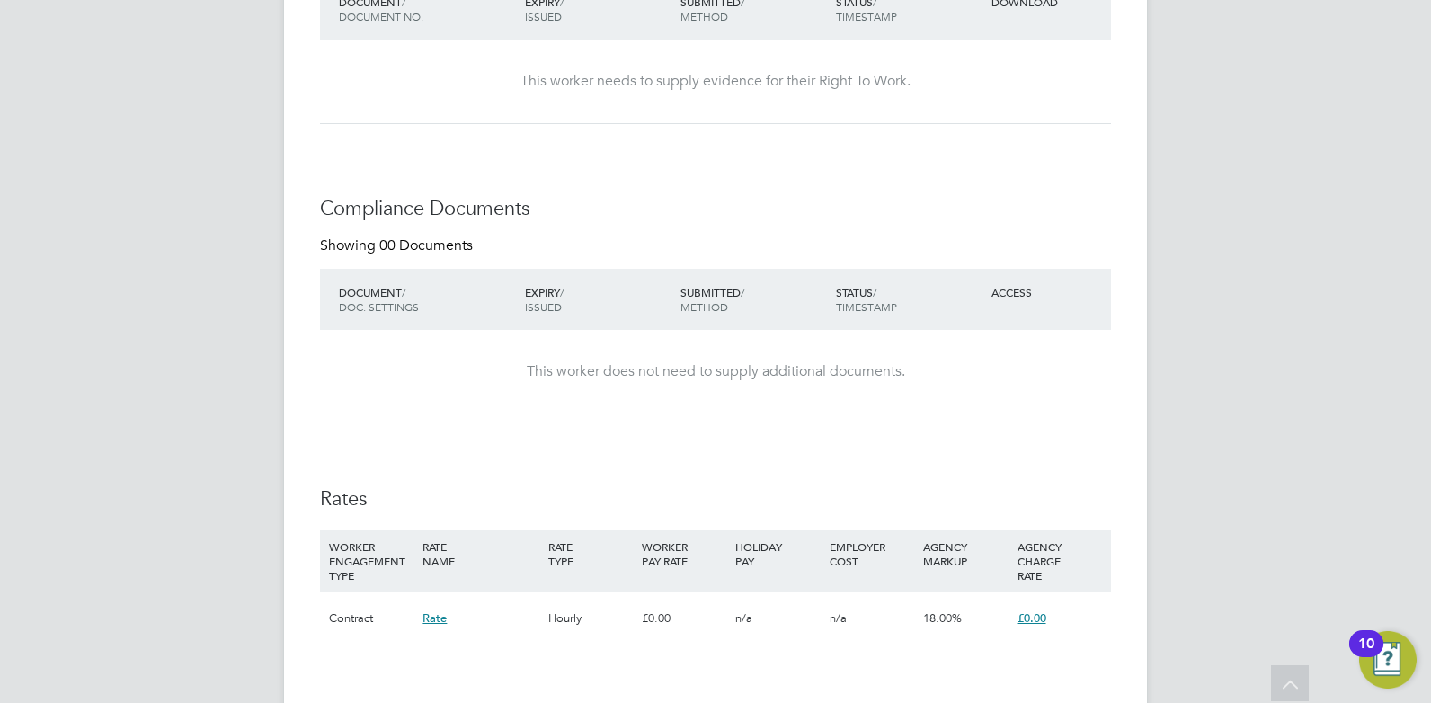
click at [427, 624] on span "Rate" at bounding box center [435, 617] width 24 height 15
drag, startPoint x: 427, startPoint y: 624, endPoint x: 363, endPoint y: 620, distance: 63.9
click at [363, 620] on div "Contract" at bounding box center [371, 618] width 93 height 52
copy div "Contract Rate Hourly"
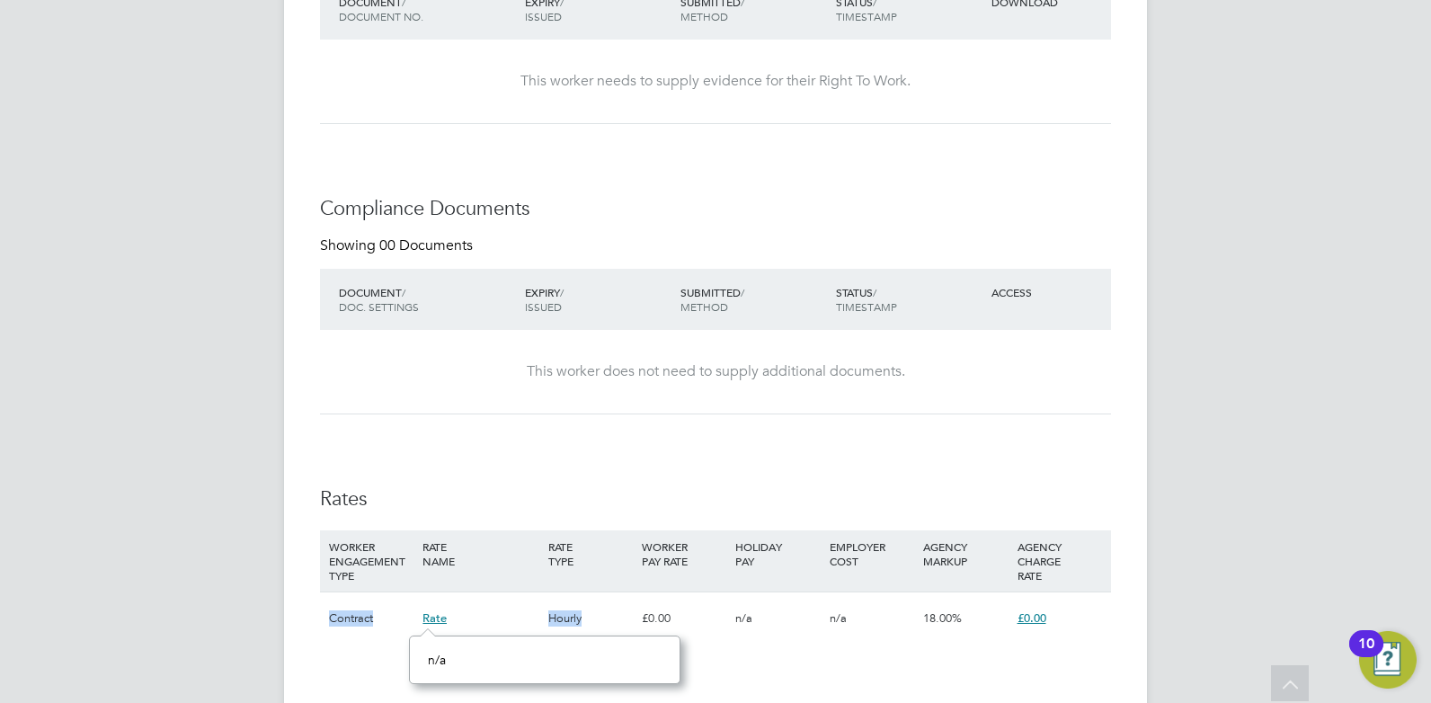
click at [1026, 620] on span "£0.00" at bounding box center [1032, 617] width 29 height 15
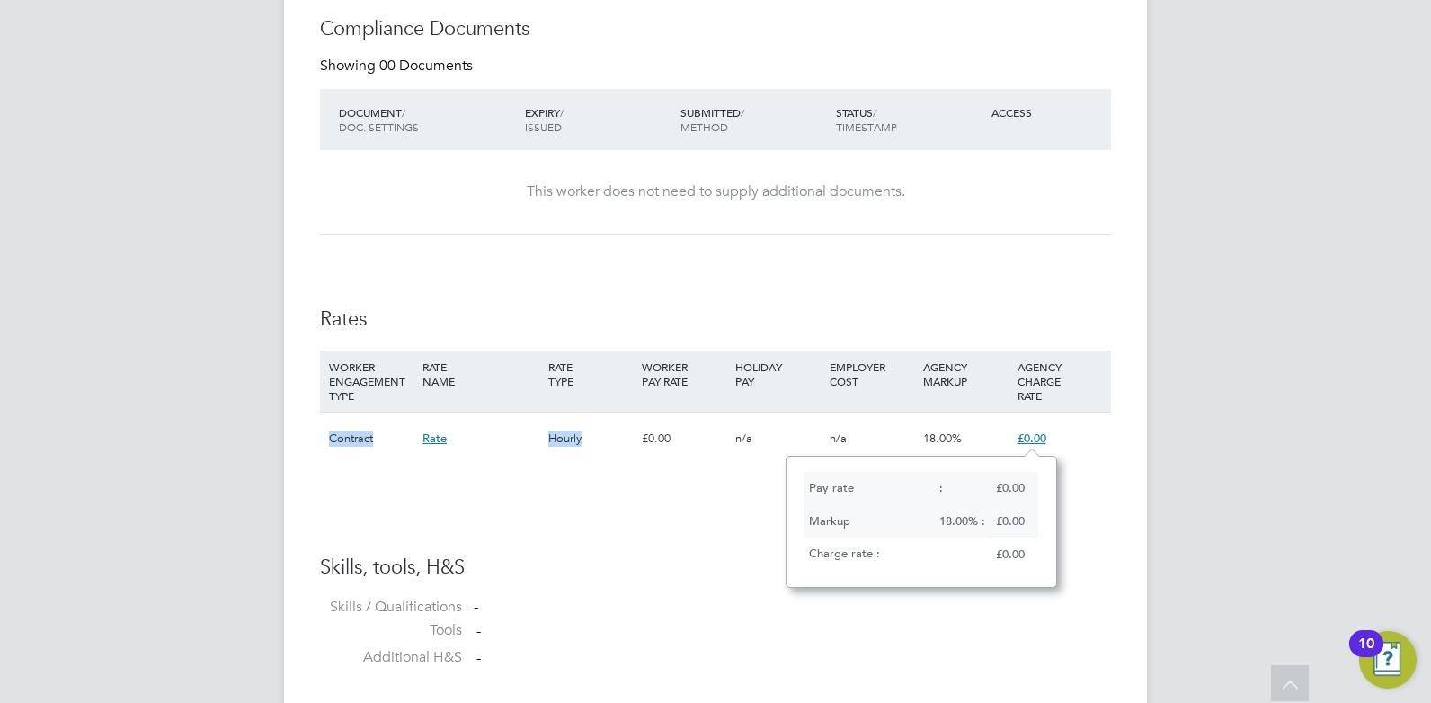
scroll to position [921, 0]
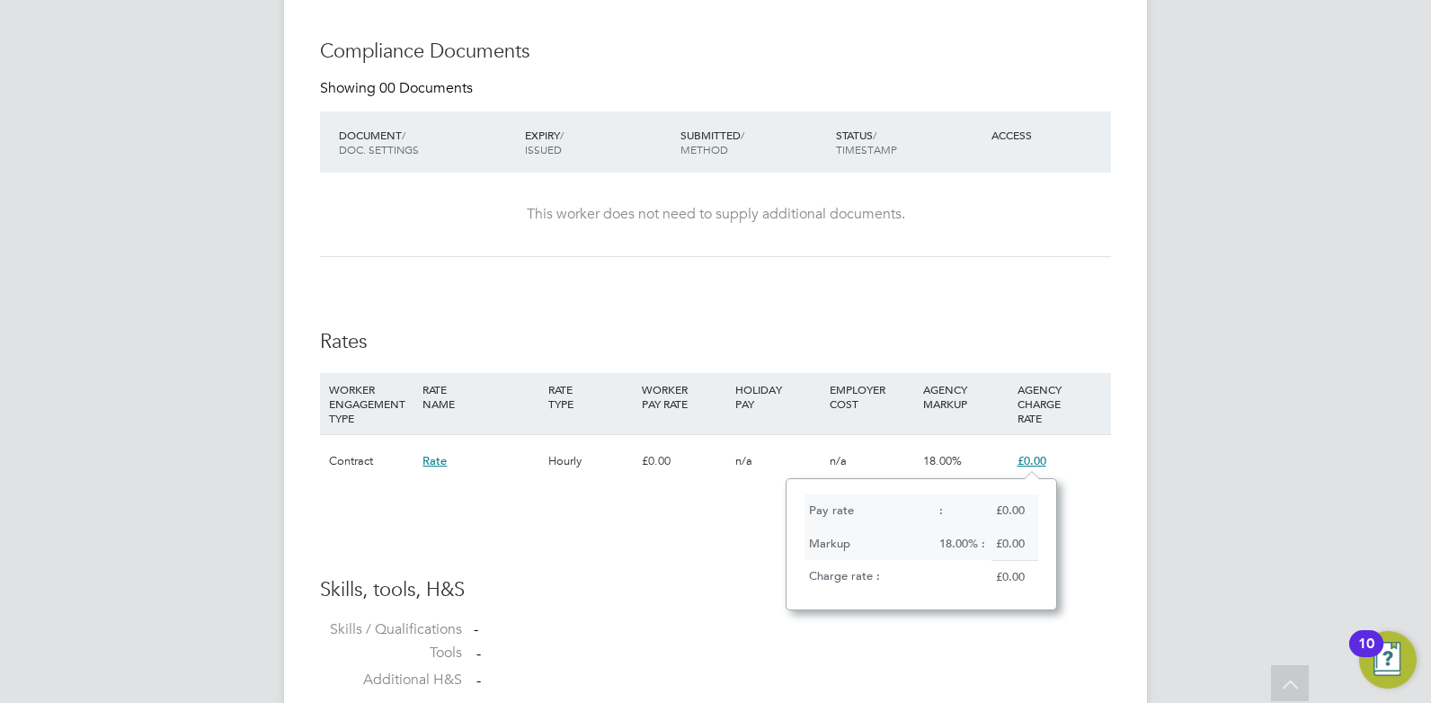
click at [546, 512] on div "Availability Availability Worker is available for the job (100%) Start [DATE] F…" at bounding box center [715, 140] width 791 height 1123
click at [1032, 462] on span "£0.00" at bounding box center [1032, 460] width 29 height 15
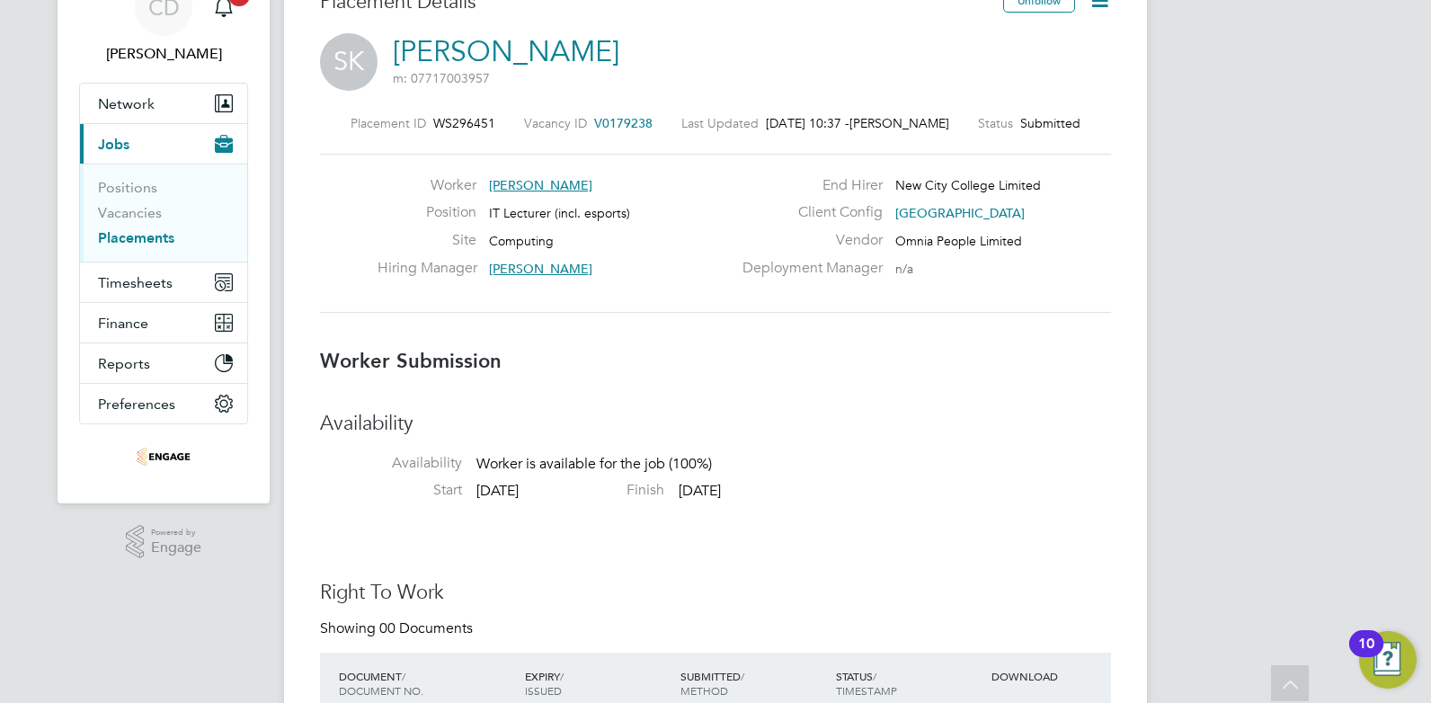
scroll to position [45, 0]
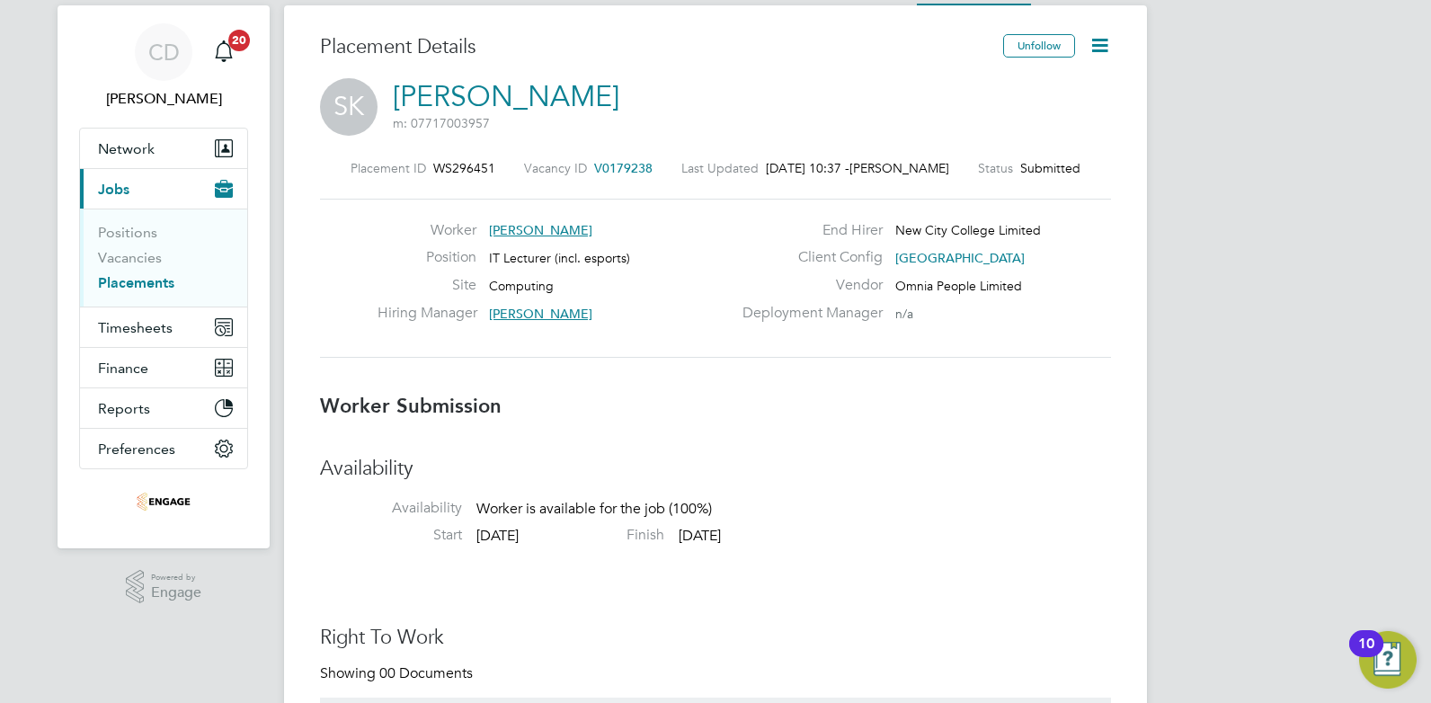
click at [1099, 45] on icon at bounding box center [1100, 45] width 22 height 22
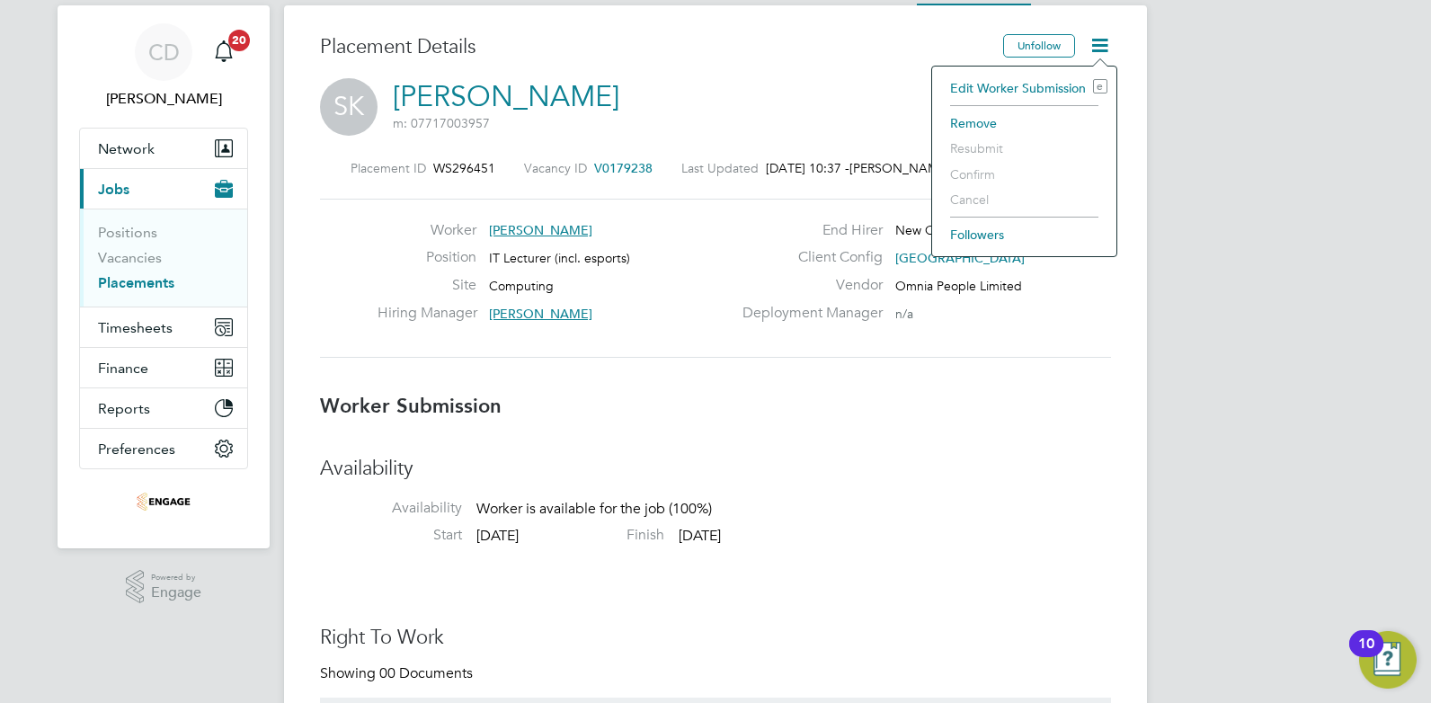
click at [1020, 88] on li "Edit Worker Submission e" at bounding box center [1024, 88] width 166 height 25
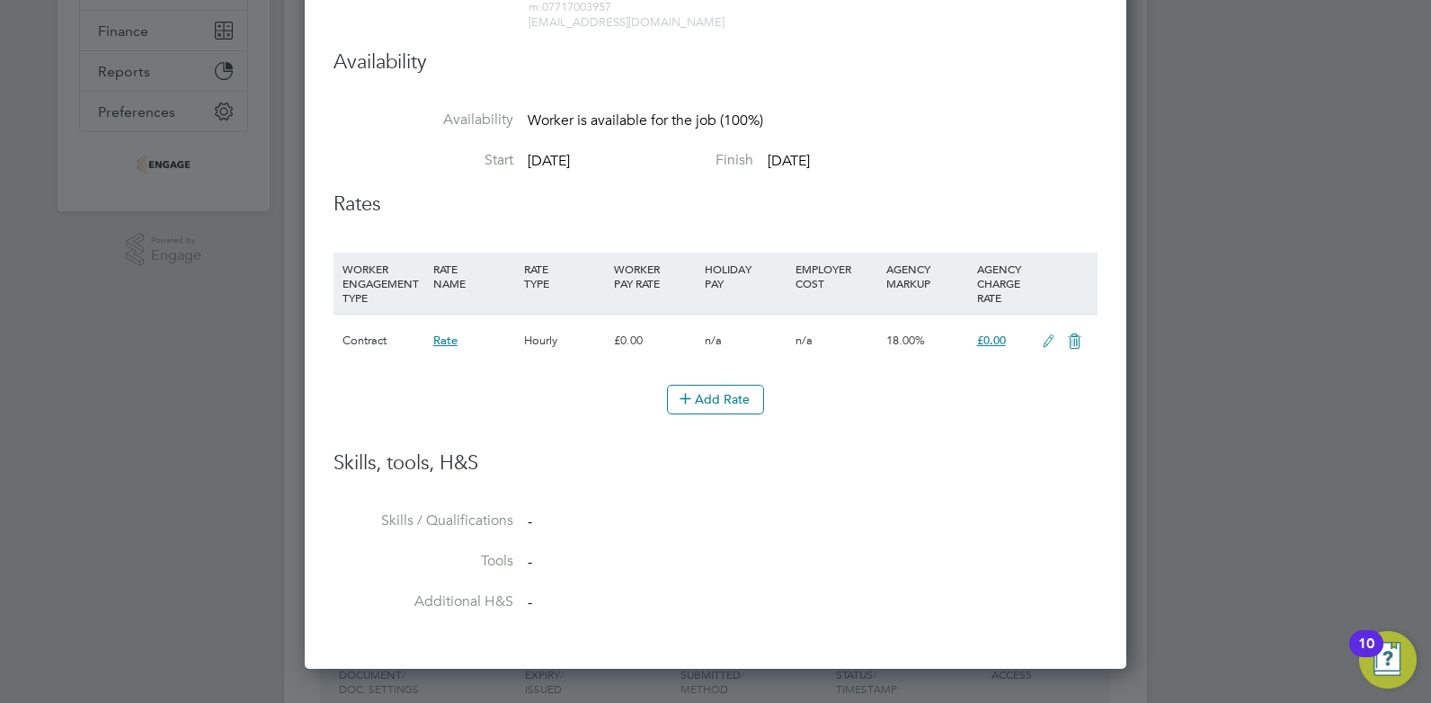
scroll to position [562, 0]
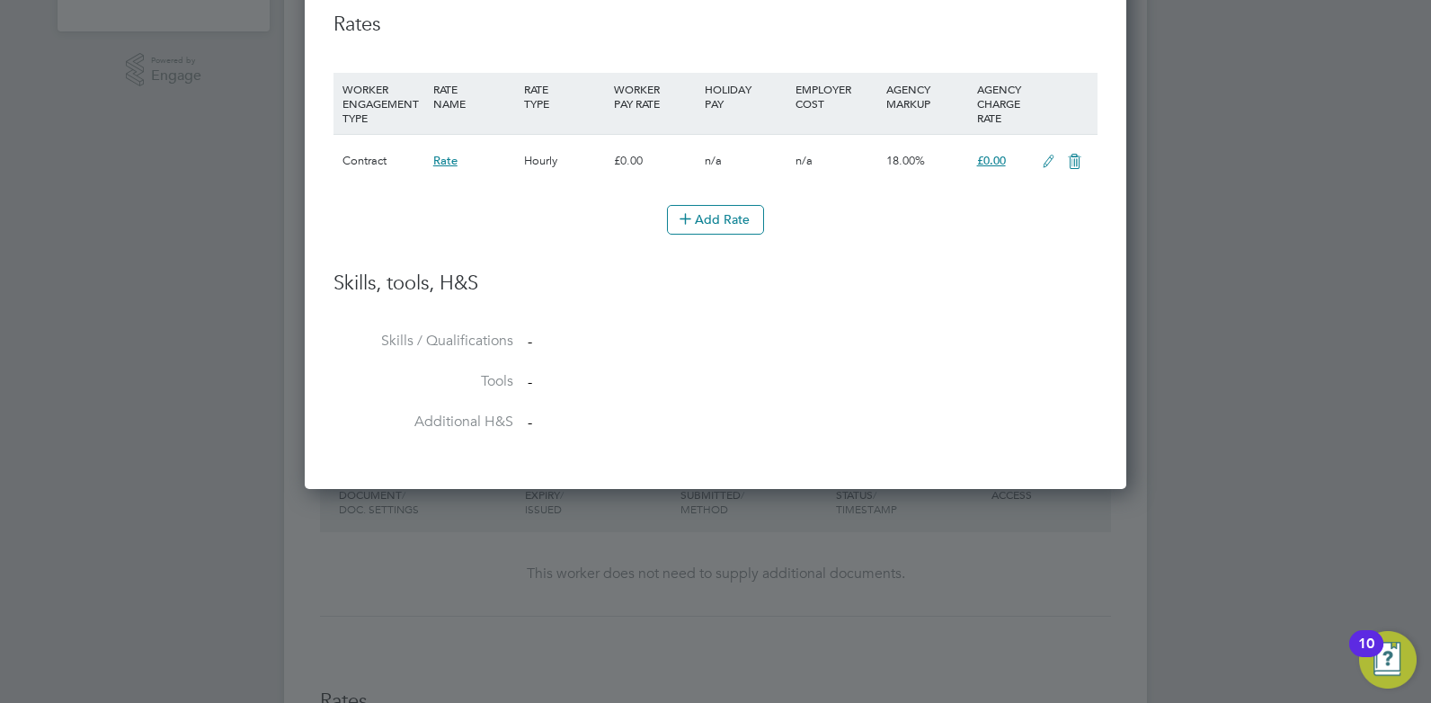
click at [1050, 155] on icon at bounding box center [1048, 162] width 22 height 14
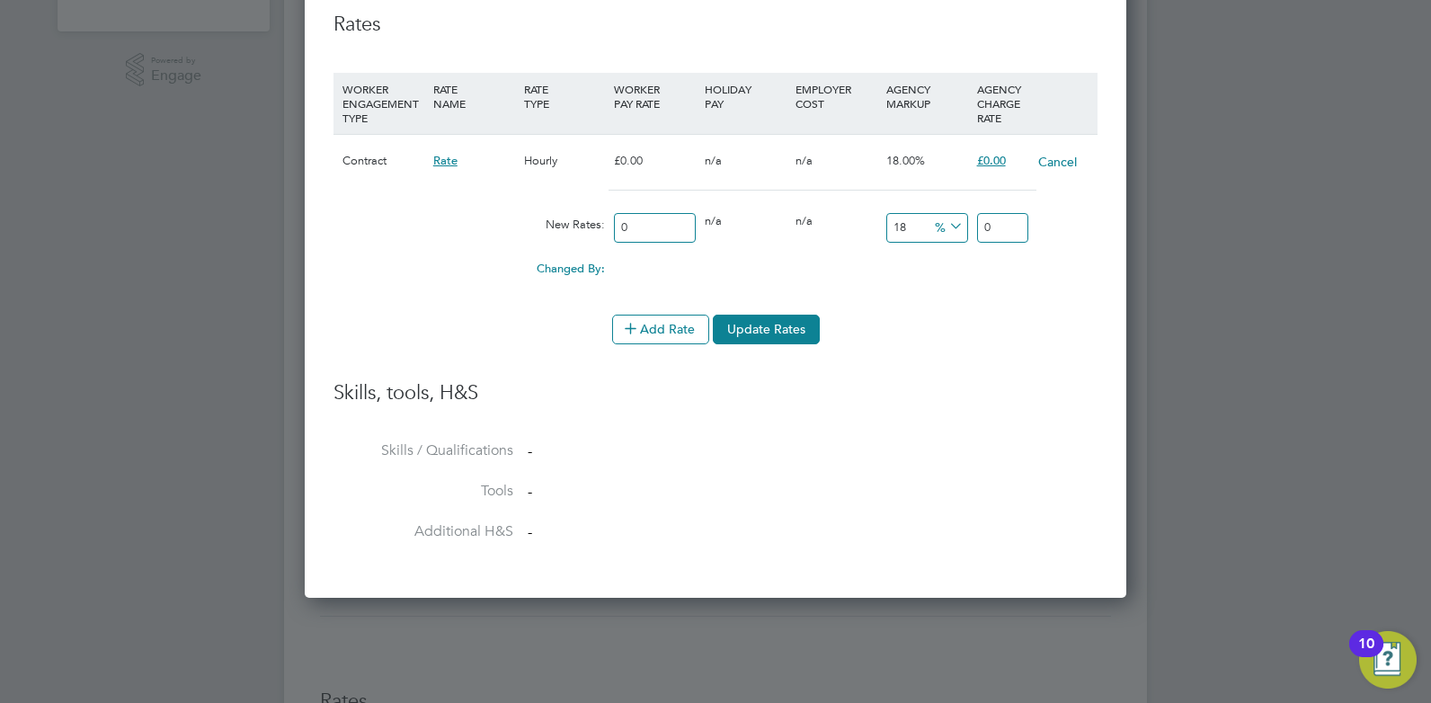
scroll to position [1092, 823]
click at [630, 227] on input "0" at bounding box center [655, 228] width 82 height 30
type input "3"
type input "3.54"
type input "37"
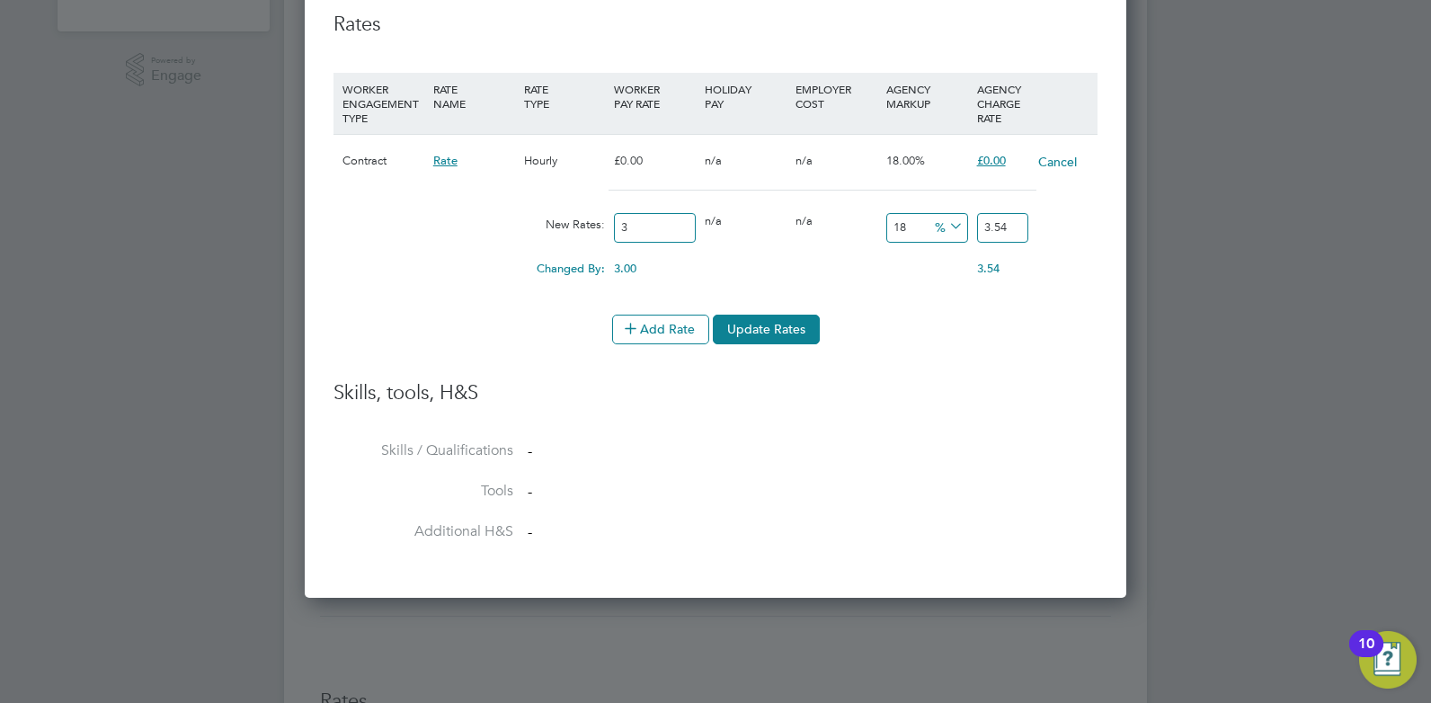
type input "43.66"
type input "37"
drag, startPoint x: 1019, startPoint y: 227, endPoint x: 984, endPoint y: 228, distance: 34.2
click at [984, 228] on input "43.66" at bounding box center [1002, 228] width 51 height 30
type input "-86.48648648648648"
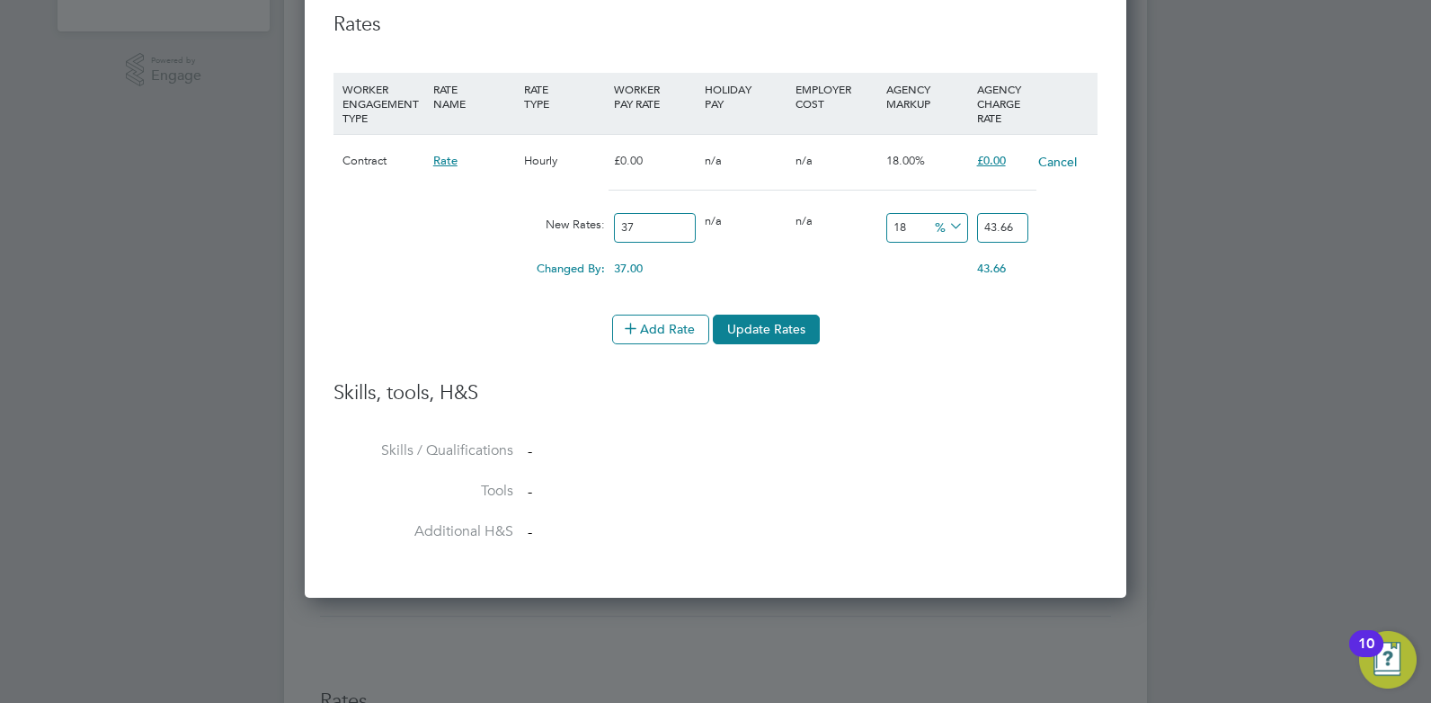
type input "5"
type input "35.13513513513514"
type input "50"
click at [1069, 291] on div "Changed By: 37.00 0.00 0.00 17.14 13 % 50.00" at bounding box center [716, 274] width 764 height 45
click at [1003, 227] on input "50" at bounding box center [1002, 228] width 51 height 30
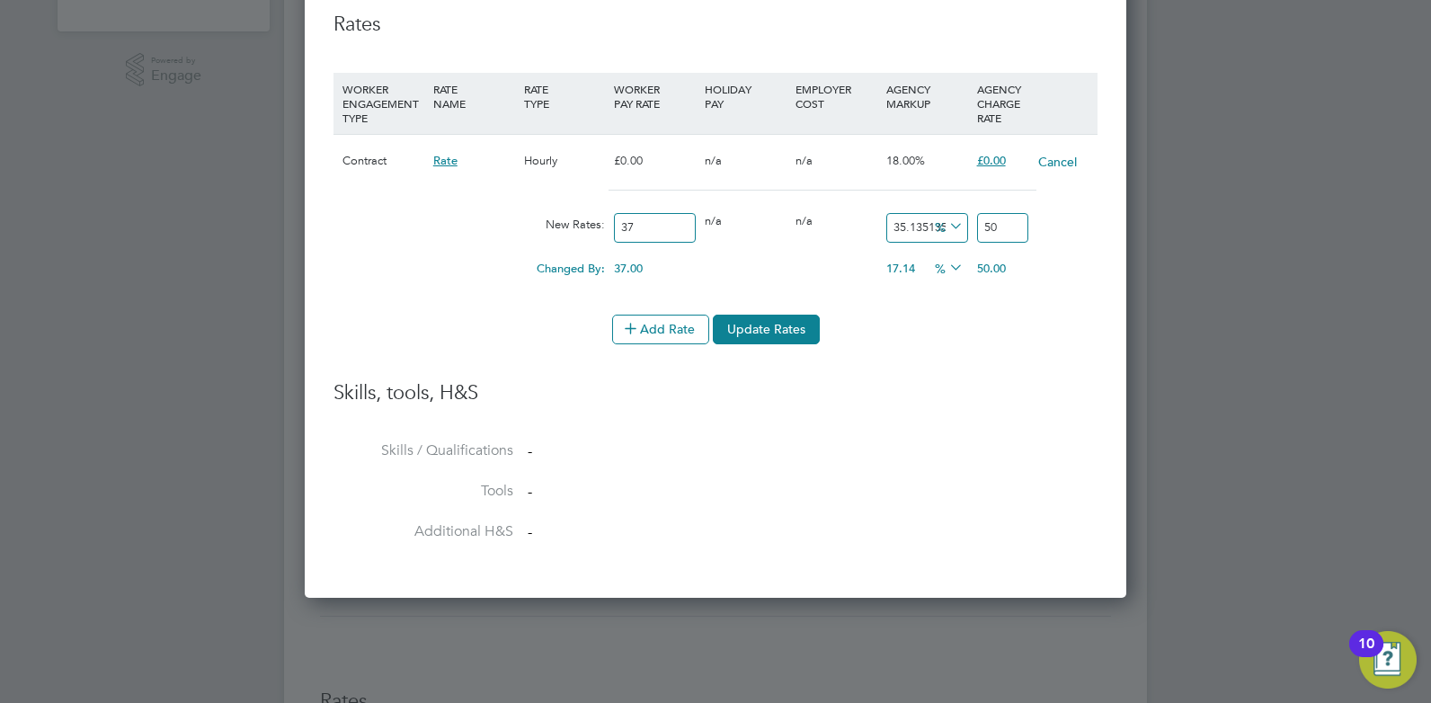
type input "-86.48648648648648"
type input "5"
type input "45.945945945945944"
type input "54"
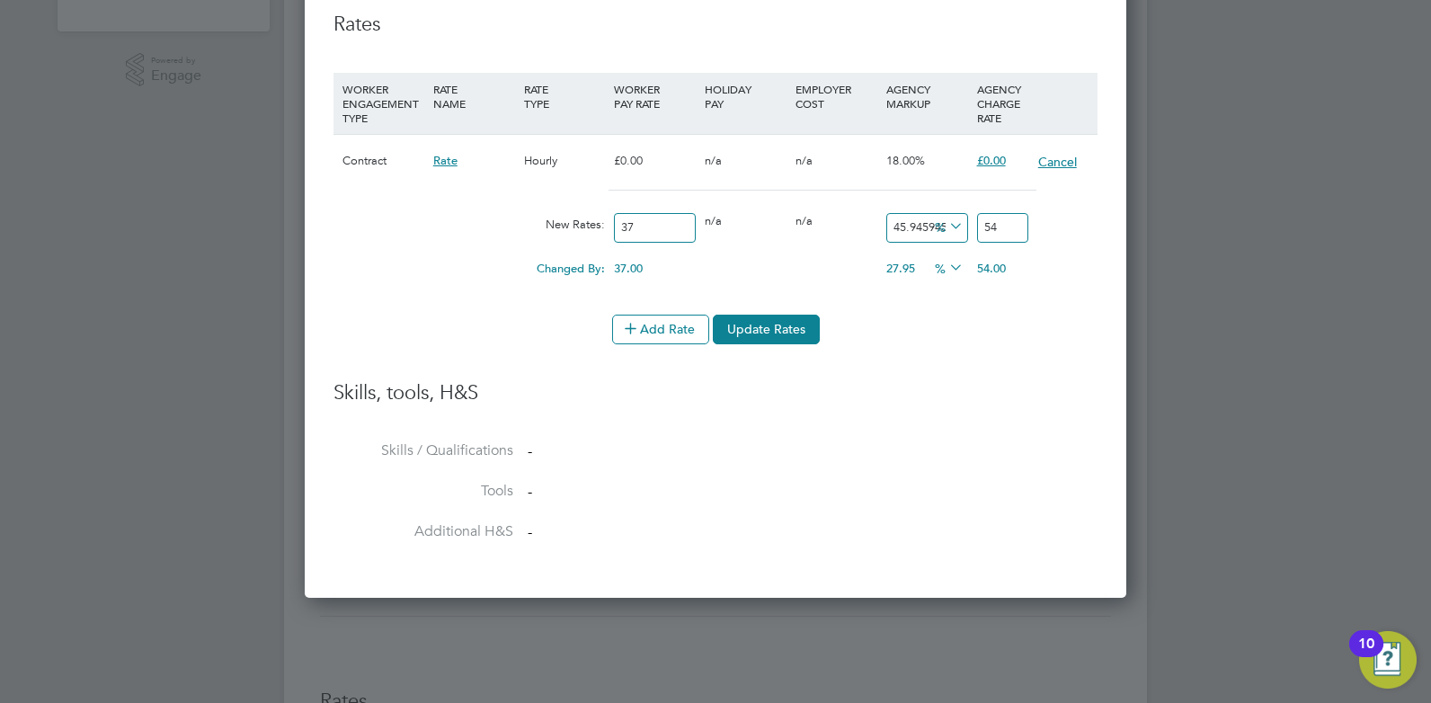
click at [1061, 159] on button "Cancel" at bounding box center [1057, 162] width 40 height 18
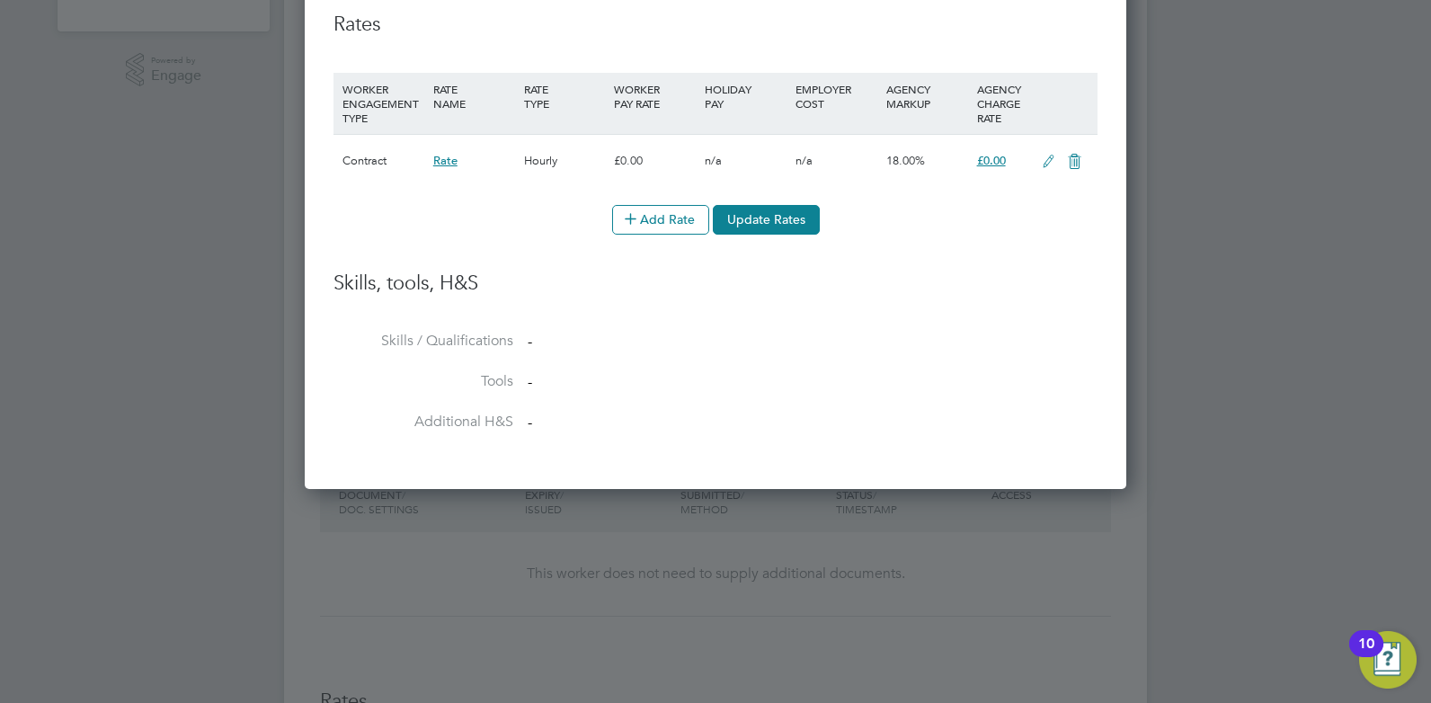
scroll to position [983, 823]
click at [1041, 161] on icon at bounding box center [1048, 162] width 22 height 14
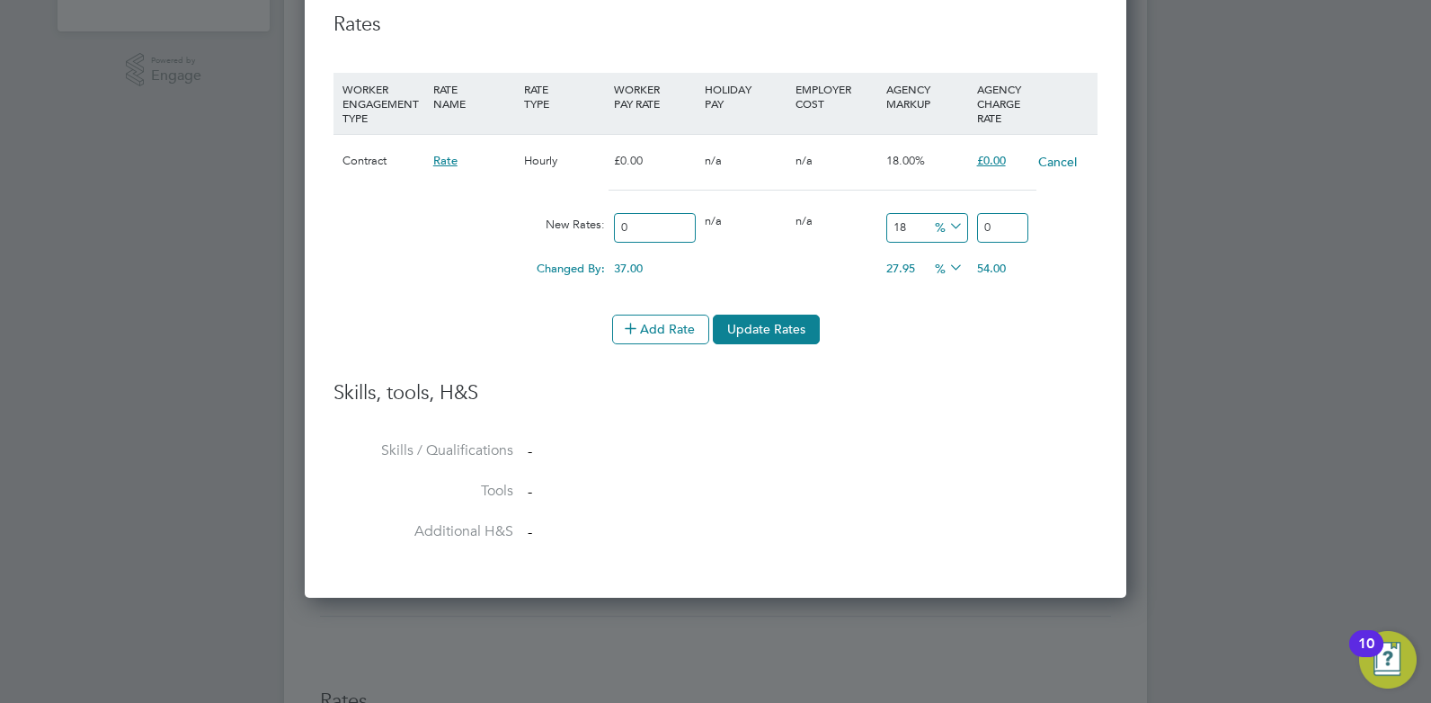
scroll to position [1092, 823]
click at [629, 225] on input "0" at bounding box center [655, 228] width 82 height 30
click at [796, 332] on button "Update Rates" at bounding box center [766, 329] width 107 height 29
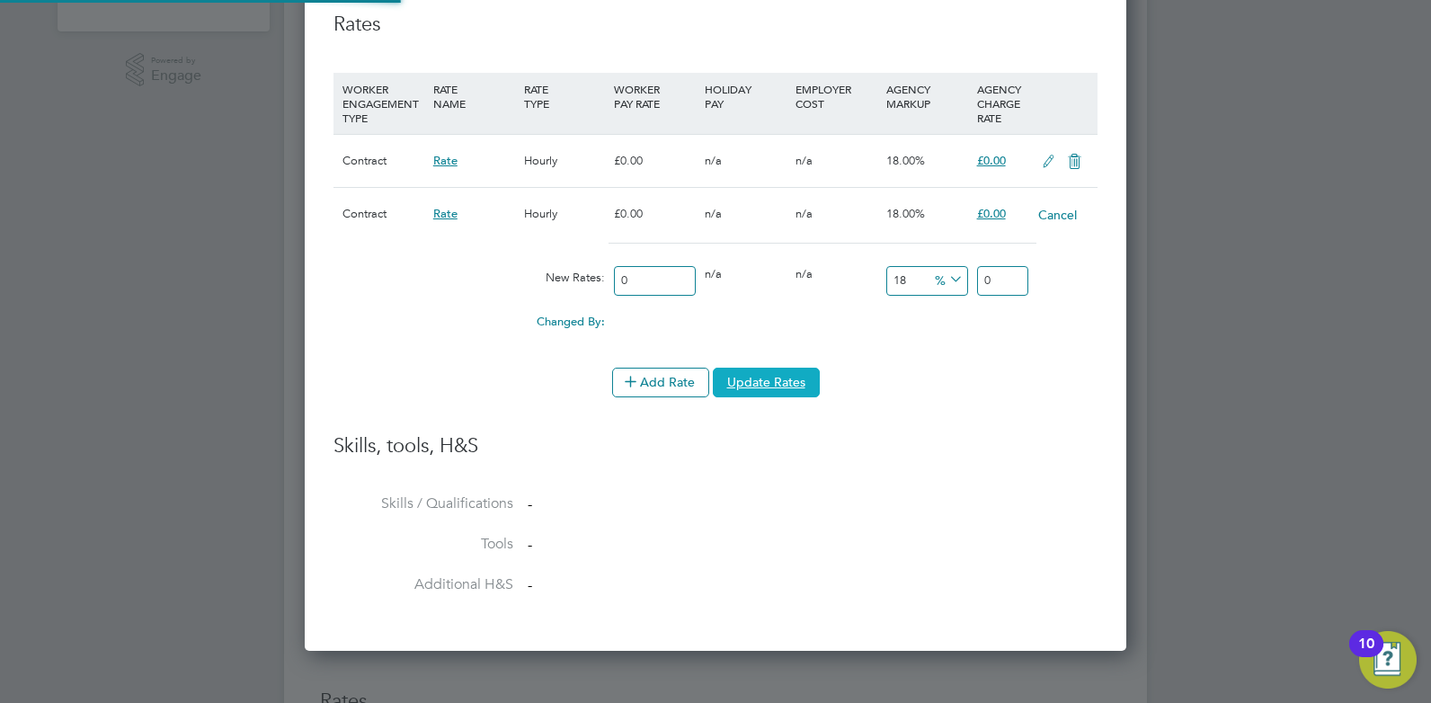
scroll to position [53, 92]
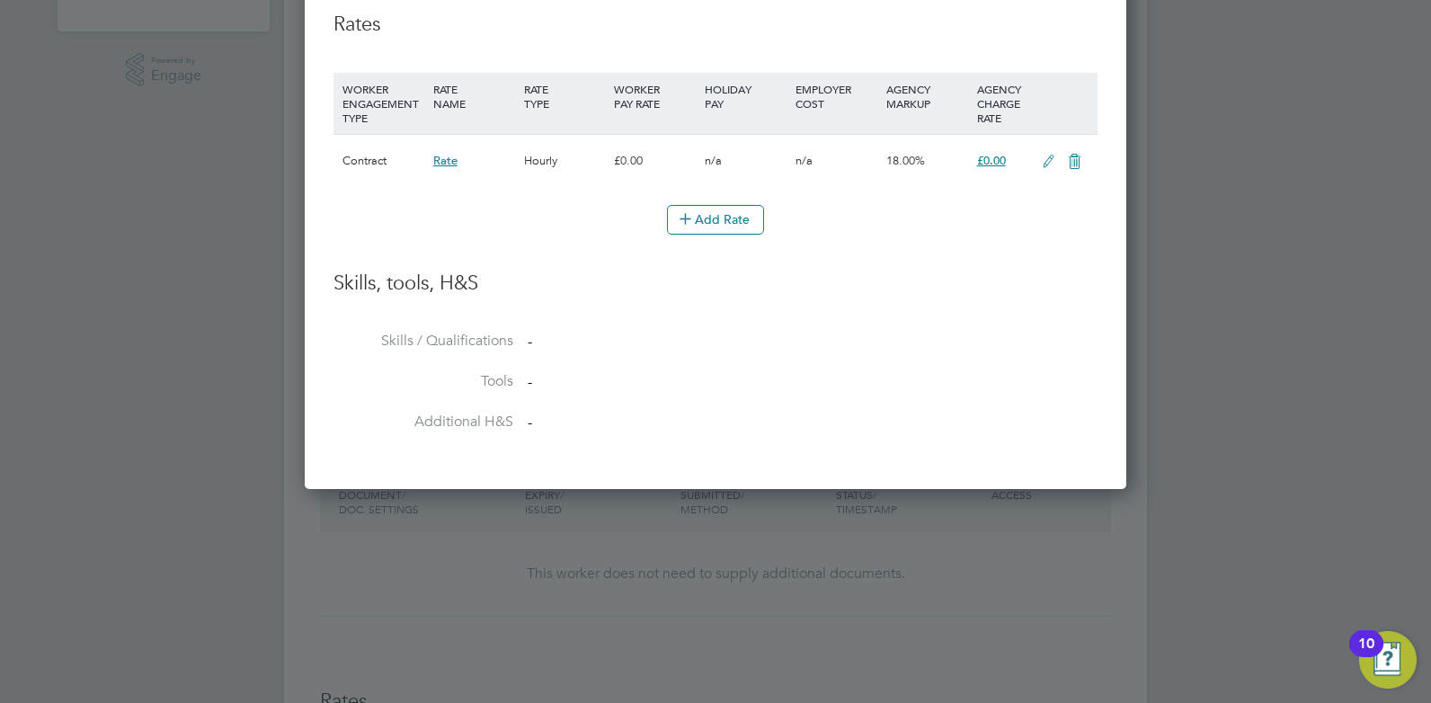
click at [1054, 158] on icon at bounding box center [1048, 162] width 22 height 14
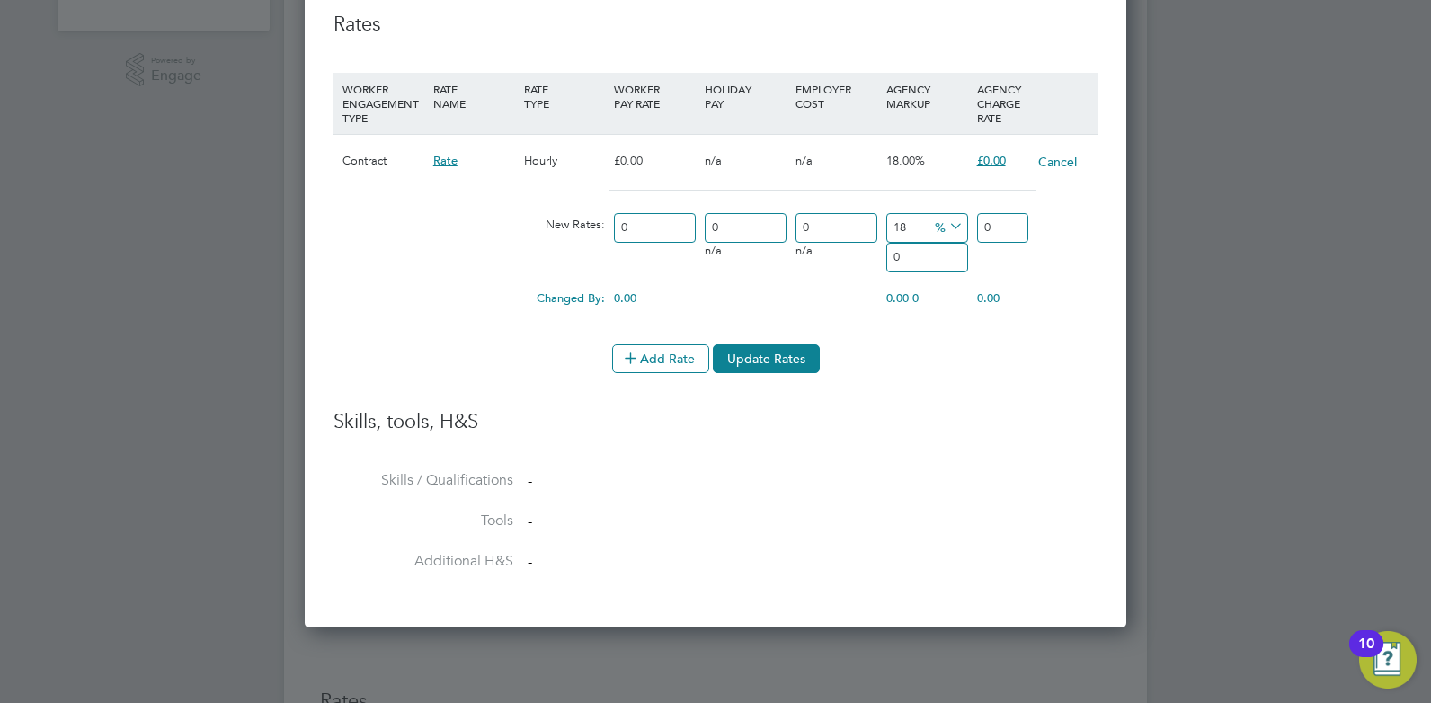
scroll to position [1092, 823]
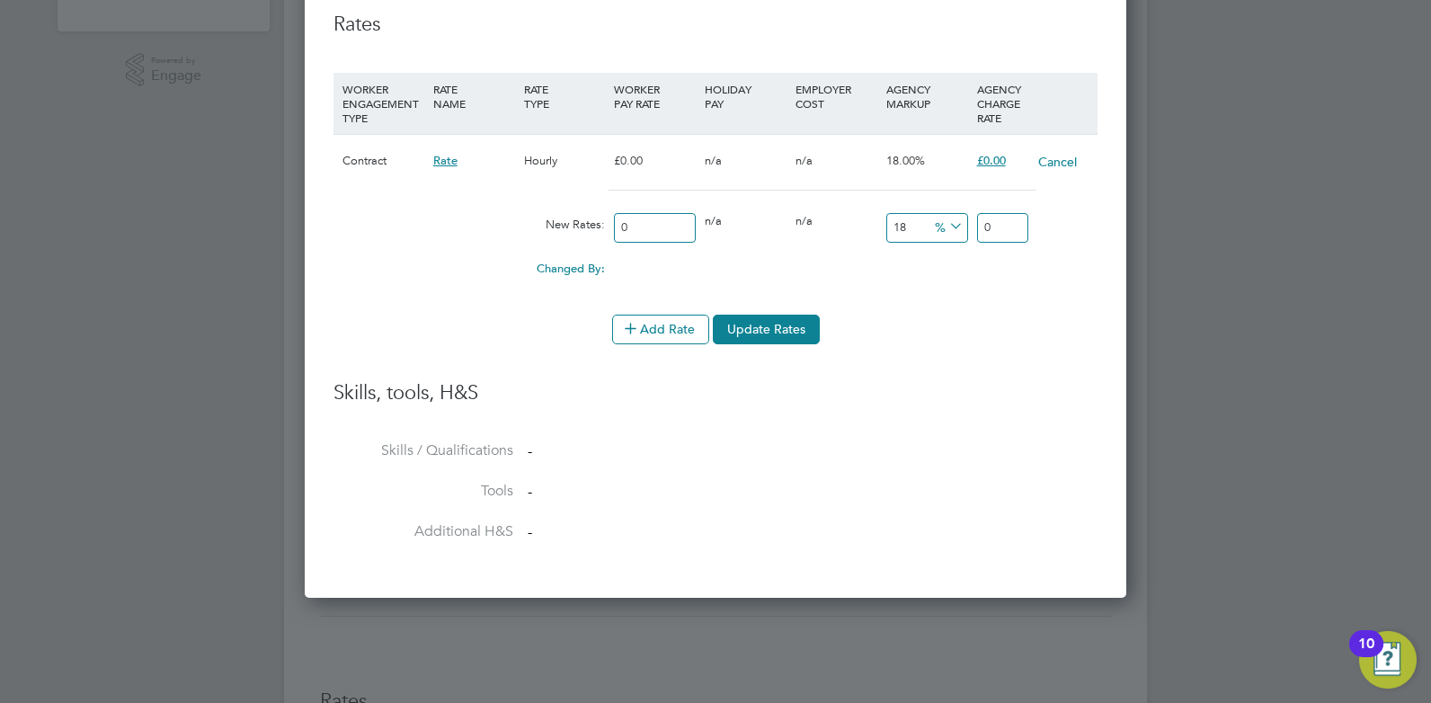
click at [634, 223] on input "0" at bounding box center [655, 228] width 82 height 30
drag, startPoint x: 634, startPoint y: 223, endPoint x: 618, endPoint y: 224, distance: 16.2
click at [618, 224] on input "0" at bounding box center [655, 228] width 82 height 30
type input "3"
type input "3.54"
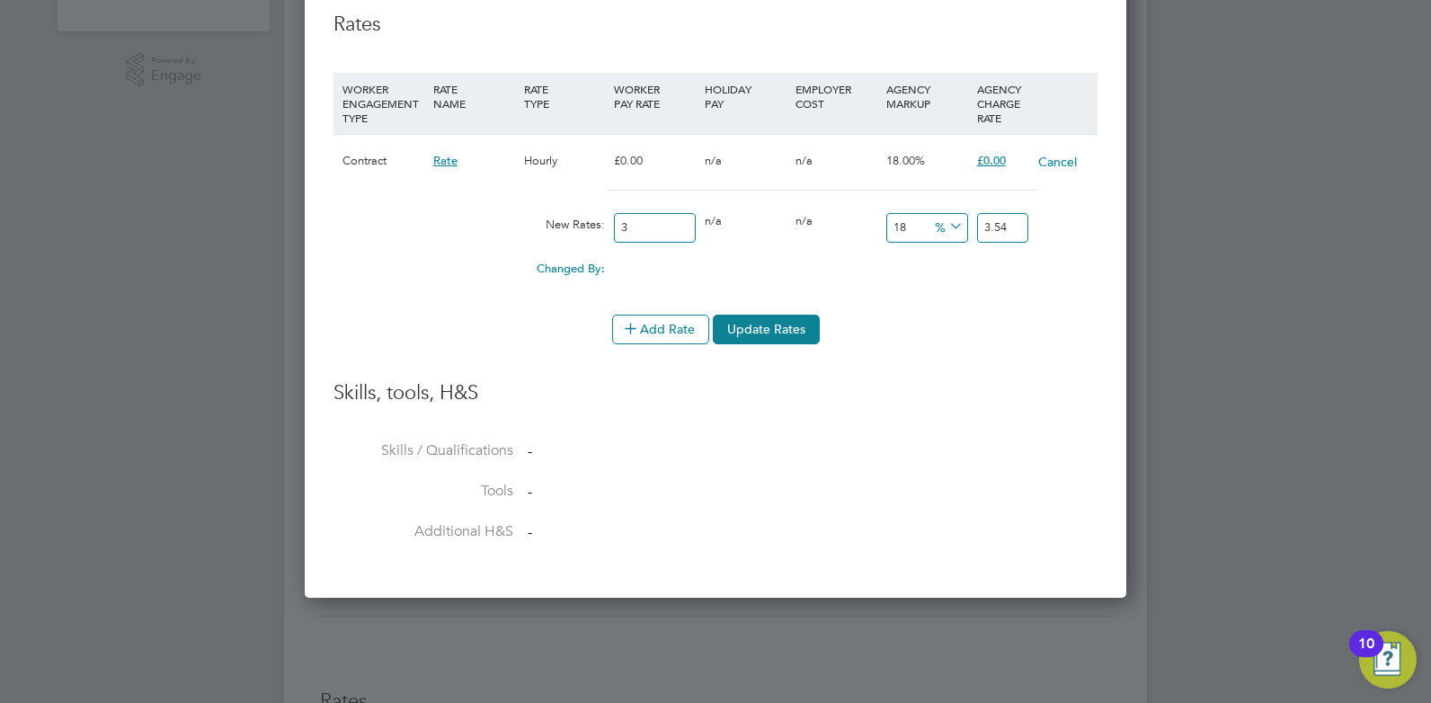
type input "37"
type input "43.66"
type input "37"
drag, startPoint x: 1017, startPoint y: 232, endPoint x: 985, endPoint y: 231, distance: 31.5
click at [985, 231] on input "43.66" at bounding box center [1002, 228] width 51 height 30
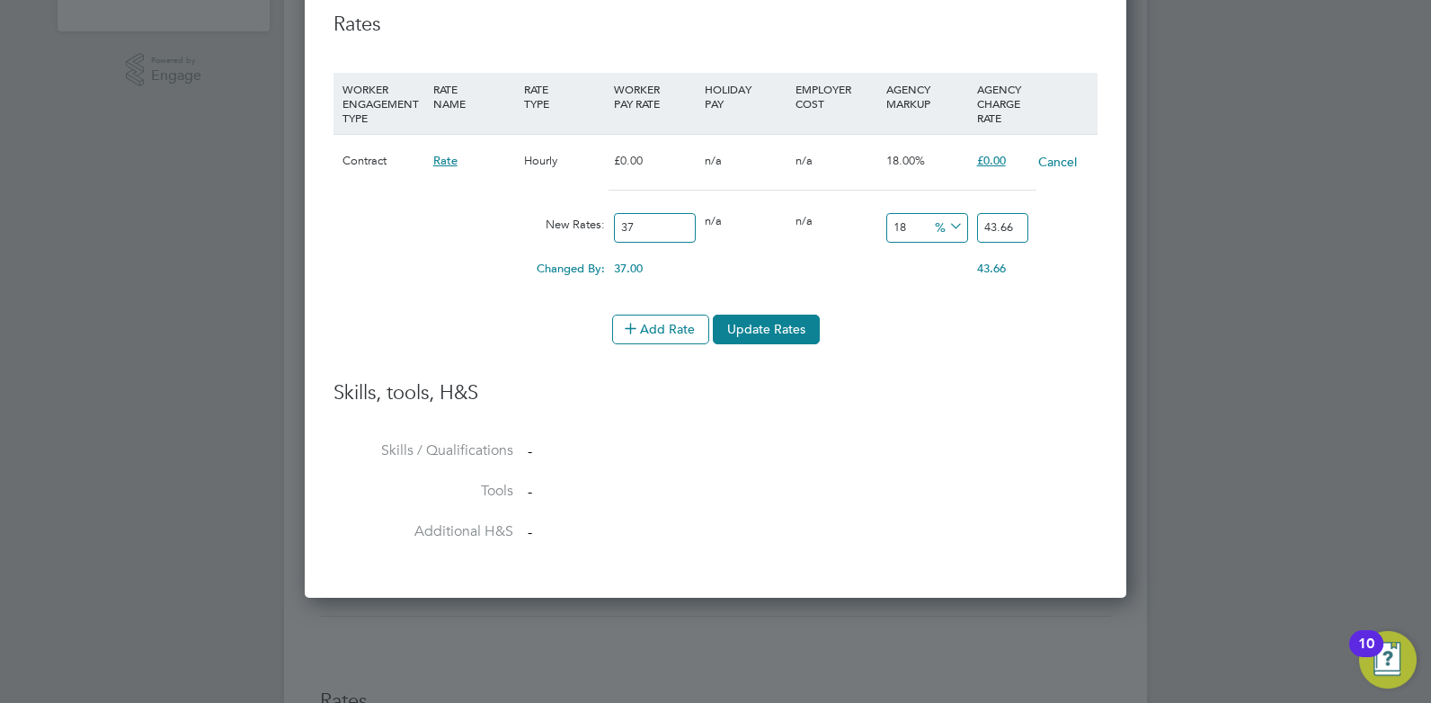
type input "-86.48648648648648"
type input "5"
type input "45.945945945945944"
type input "54"
click at [770, 327] on button "Update Rates" at bounding box center [766, 329] width 107 height 29
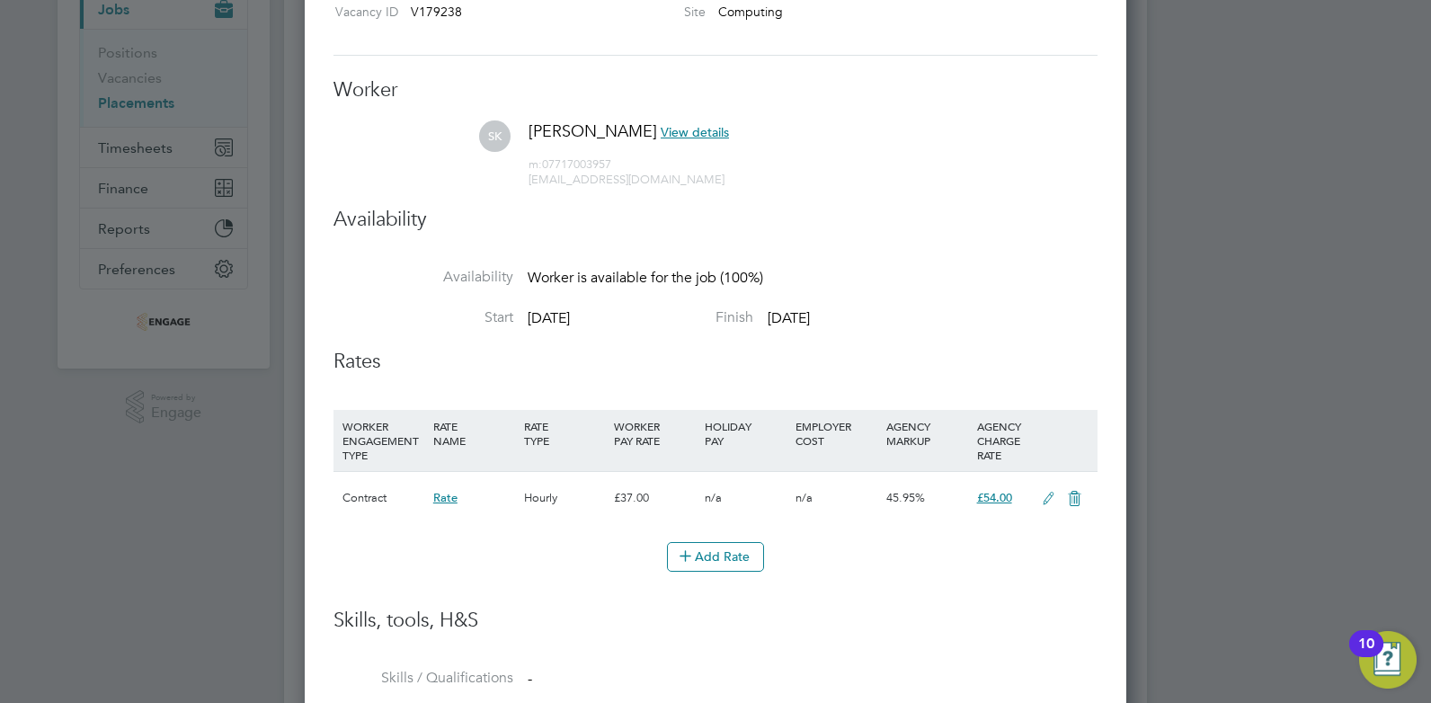
scroll to position [0, 0]
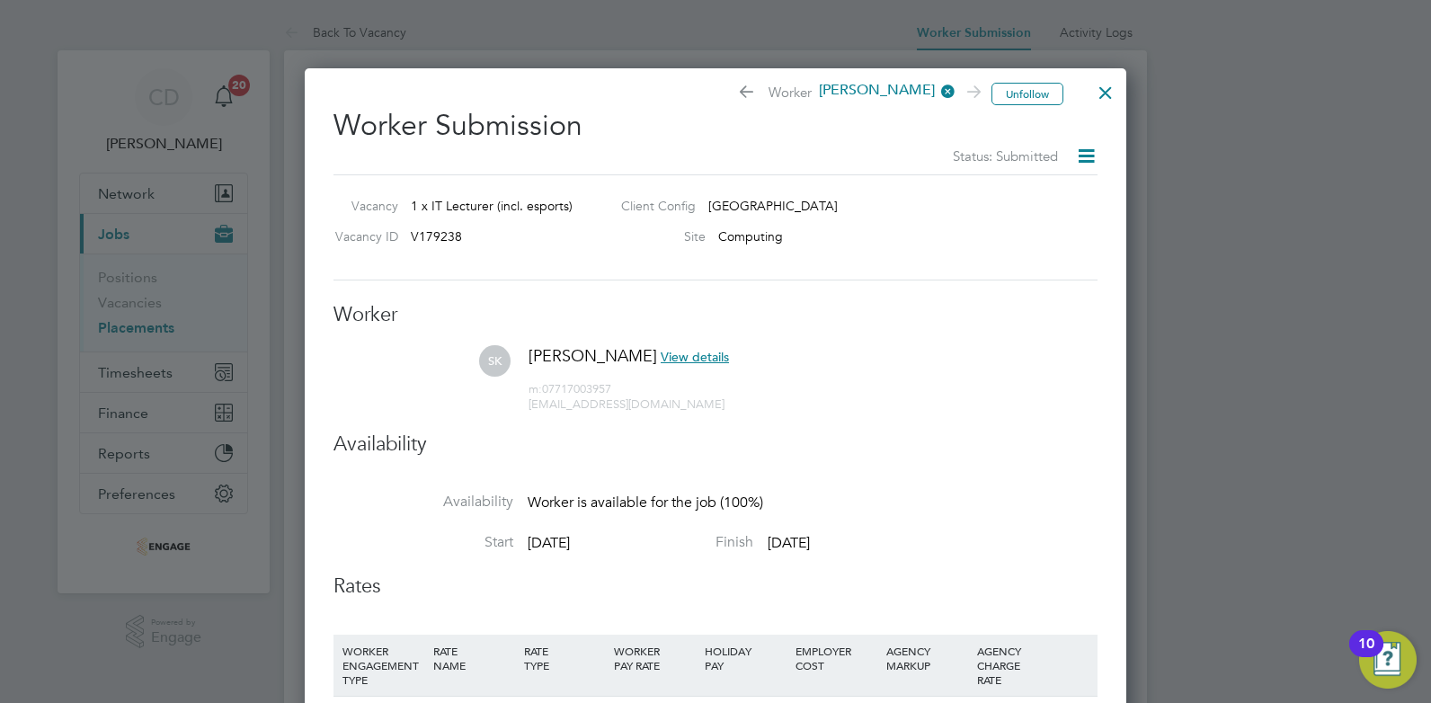
click at [1106, 87] on div at bounding box center [1106, 88] width 32 height 32
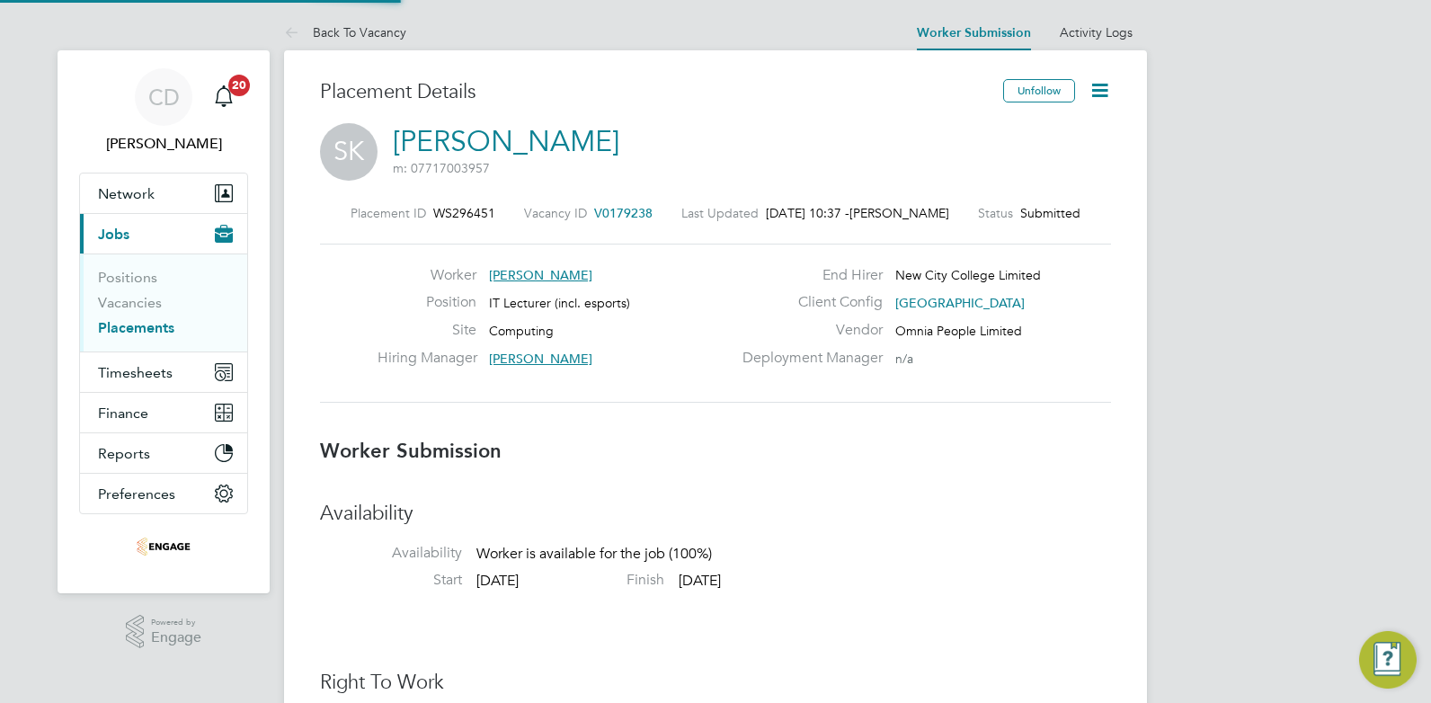
scroll to position [53, 126]
